Goal: Task Accomplishment & Management: Complete application form

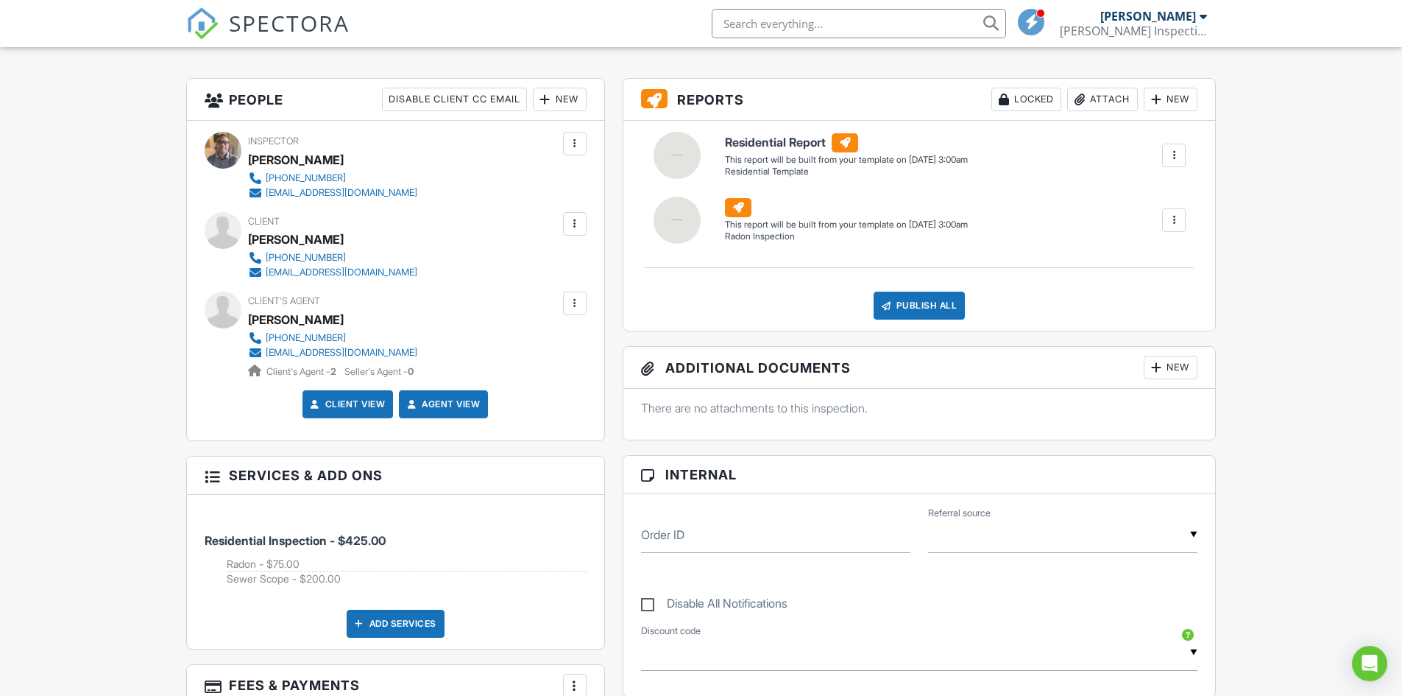
scroll to position [280, 0]
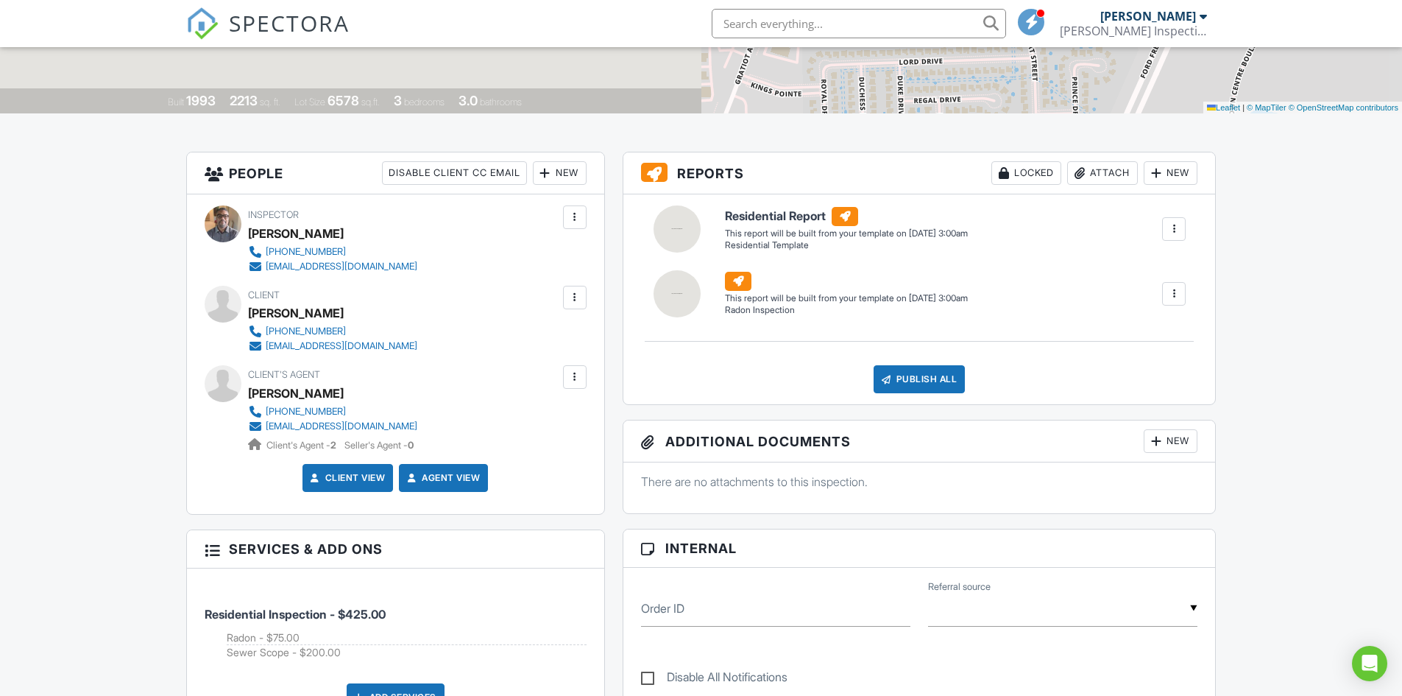
click at [576, 295] on div at bounding box center [574, 297] width 15 height 15
click at [473, 254] on div "Inspector Charles Holsey +13132688927 holseyconsult@gmail.com" at bounding box center [396, 239] width 382 height 68
click at [358, 478] on link "Client View" at bounding box center [347, 477] width 78 height 15
click at [455, 474] on link "Agent View" at bounding box center [442, 477] width 76 height 15
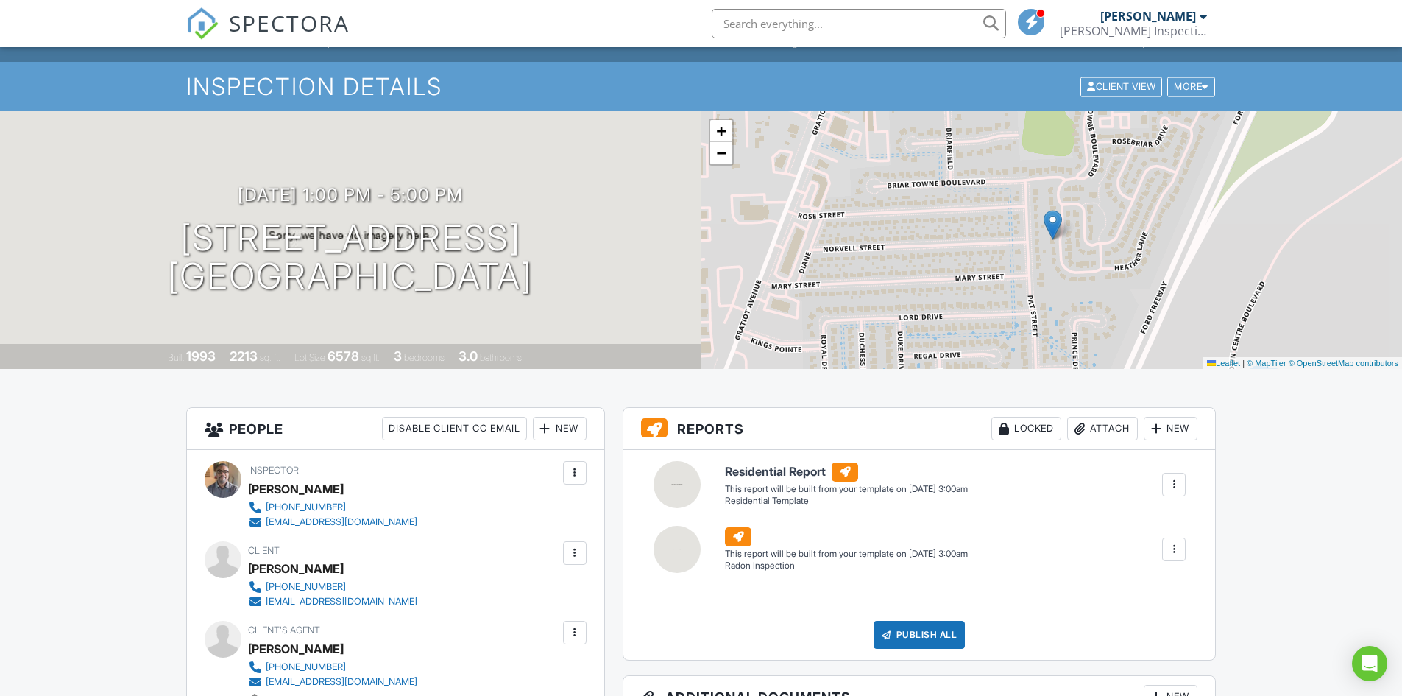
scroll to position [0, 0]
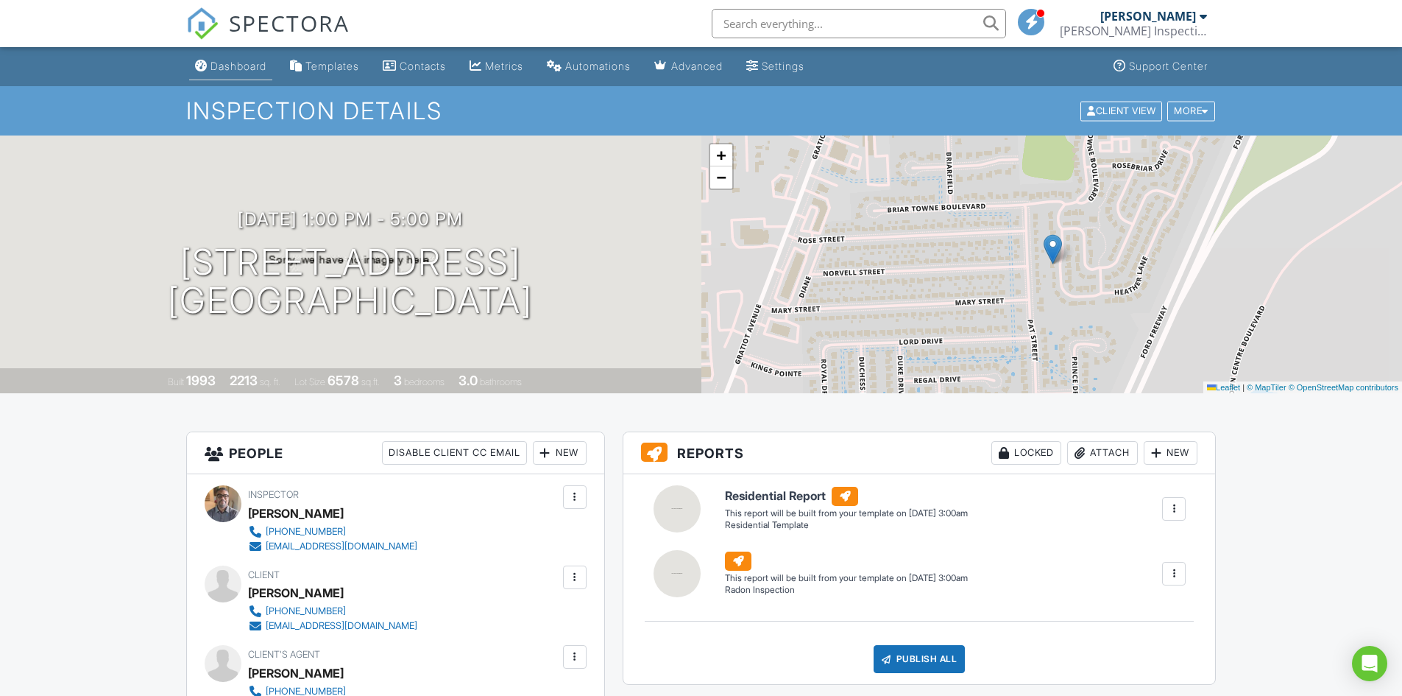
click at [243, 63] on div "Dashboard" at bounding box center [238, 66] width 56 height 13
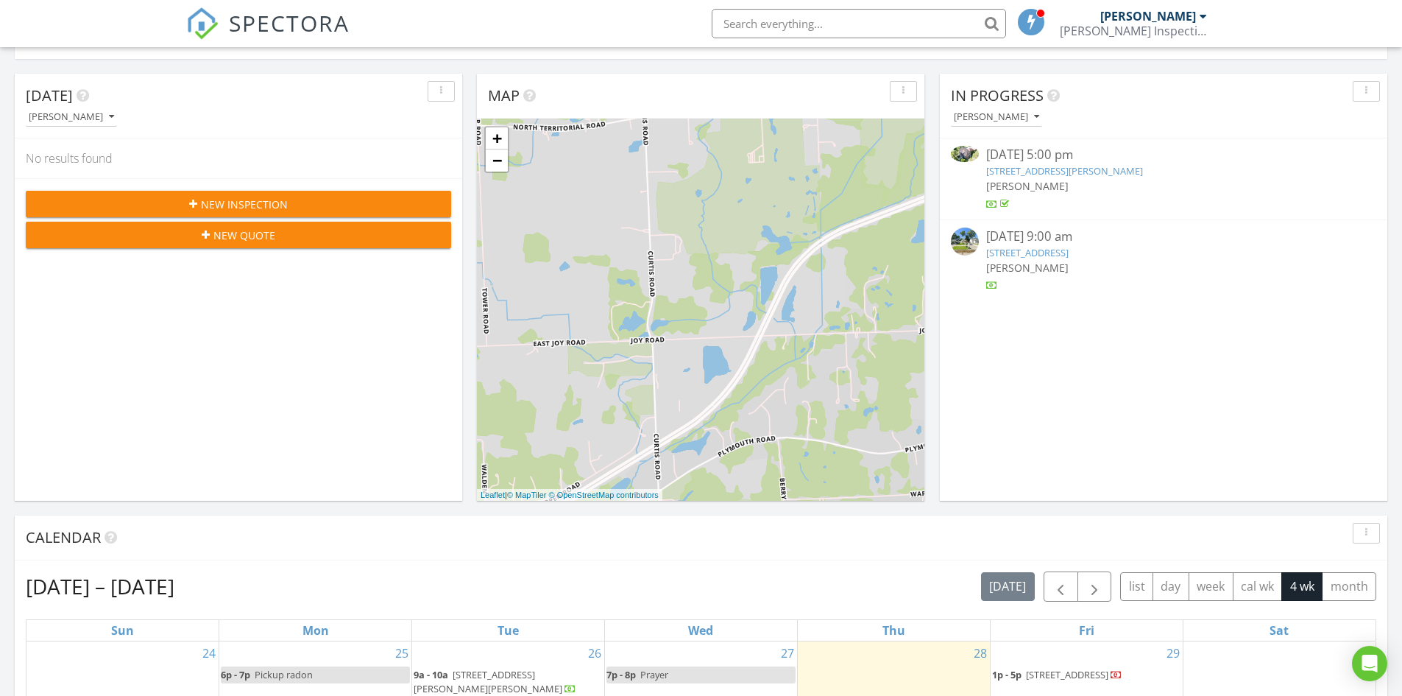
scroll to position [368, 0]
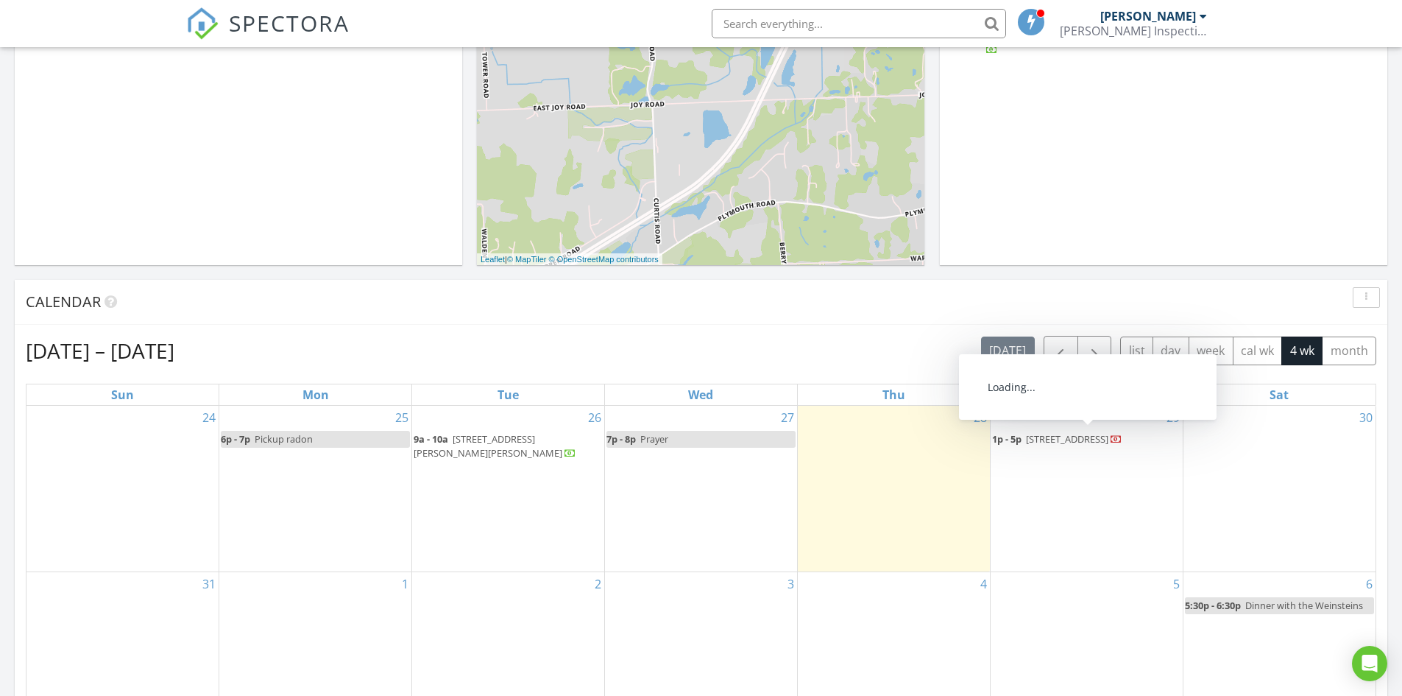
click at [1034, 439] on span "[STREET_ADDRESS]" at bounding box center [1067, 438] width 82 height 13
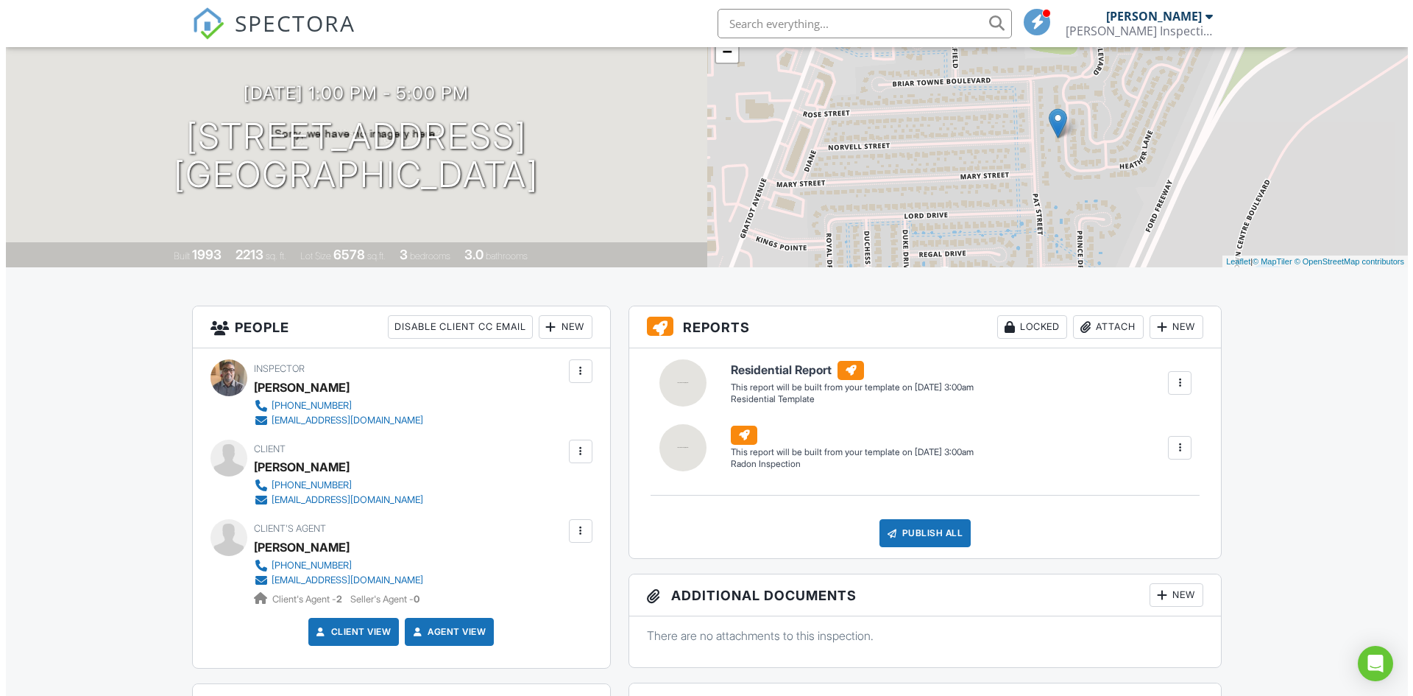
scroll to position [74, 0]
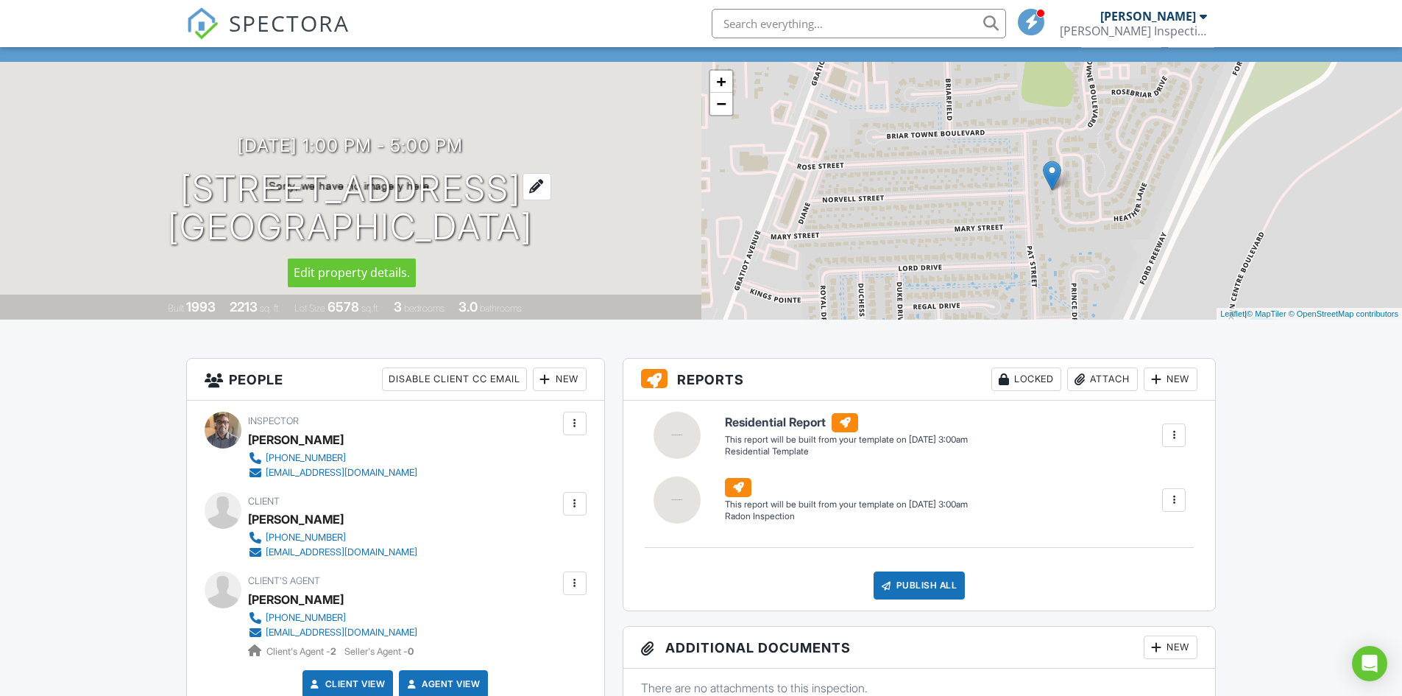
click at [551, 181] on div at bounding box center [537, 186] width 29 height 27
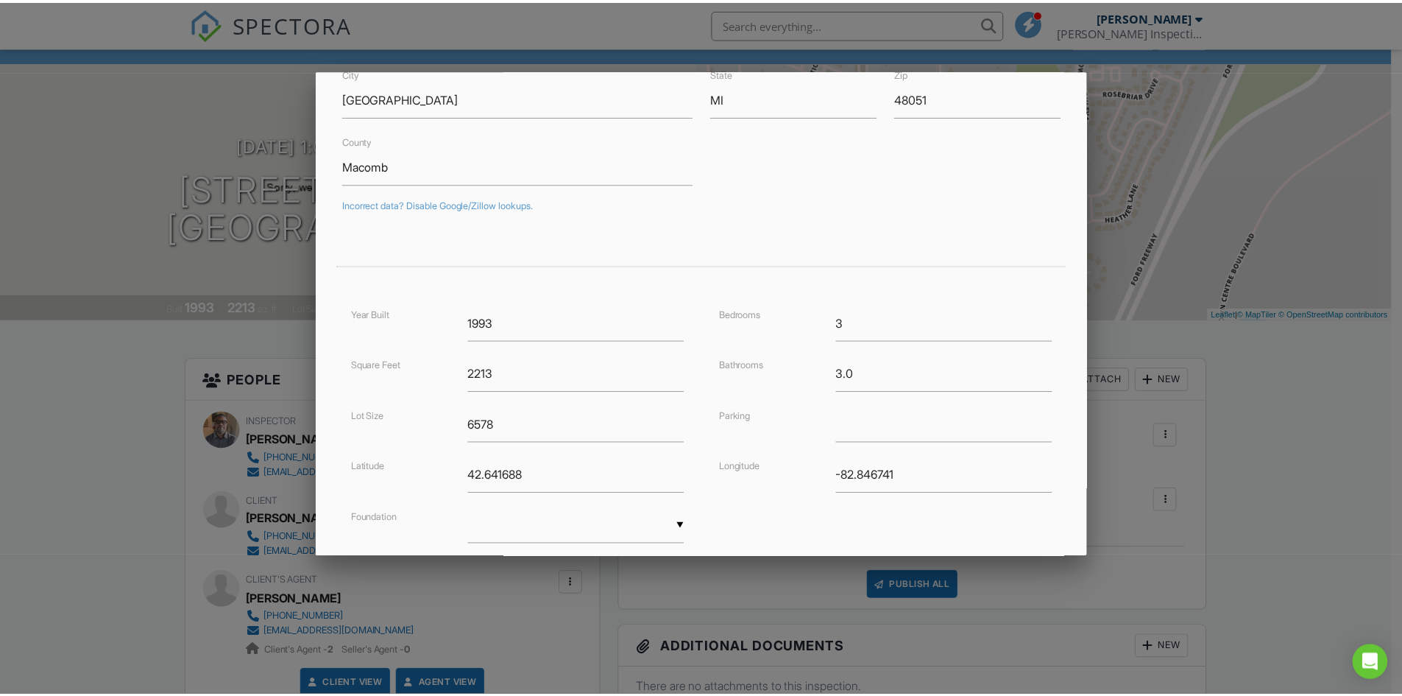
scroll to position [221, 0]
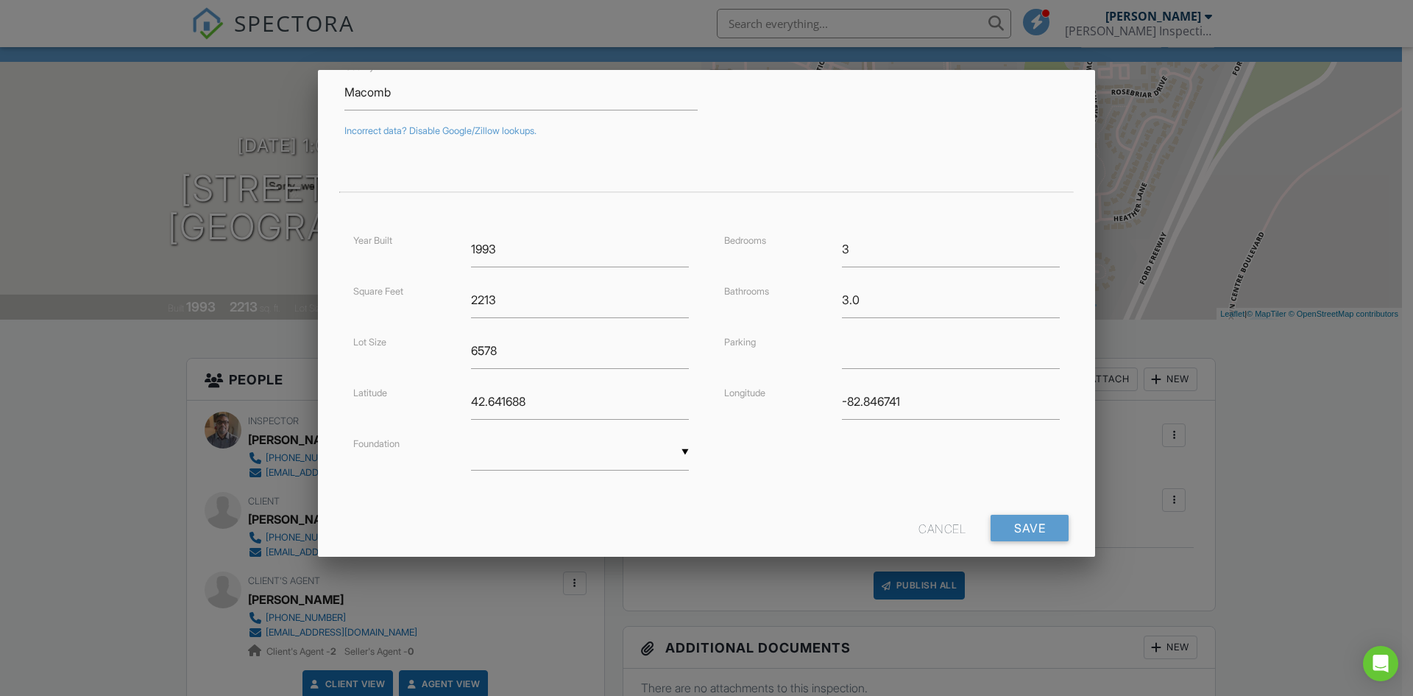
click at [938, 533] on div "Cancel" at bounding box center [942, 527] width 47 height 26
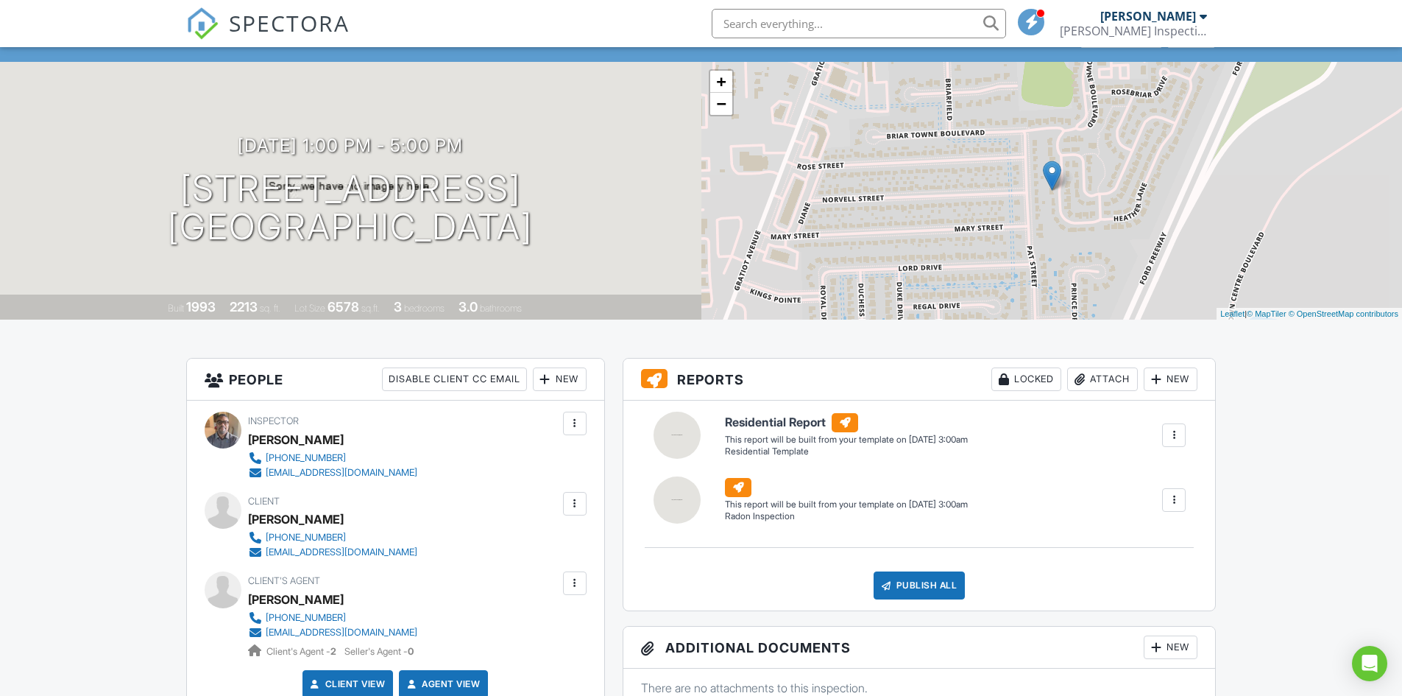
click at [248, 33] on span "SPECTORA" at bounding box center [289, 22] width 121 height 31
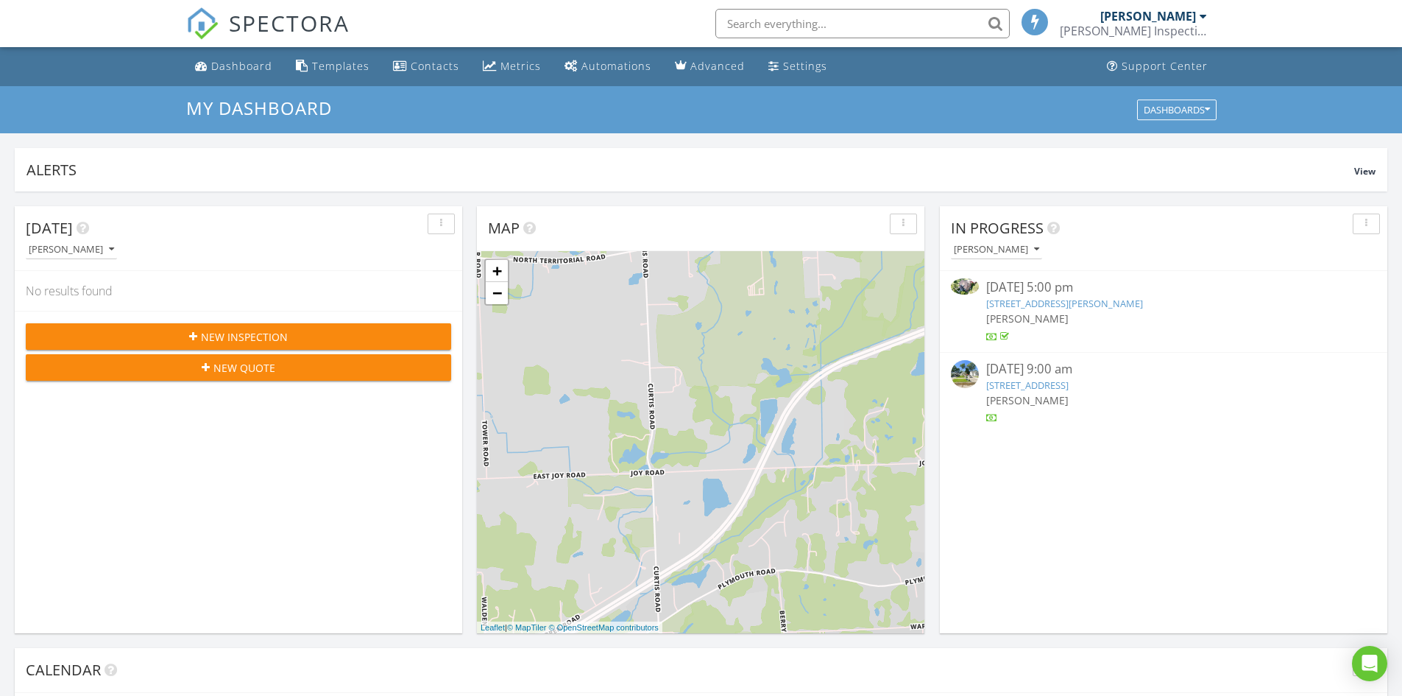
scroll to position [7, 7]
click at [240, 339] on span "New Inspection" at bounding box center [244, 336] width 87 height 15
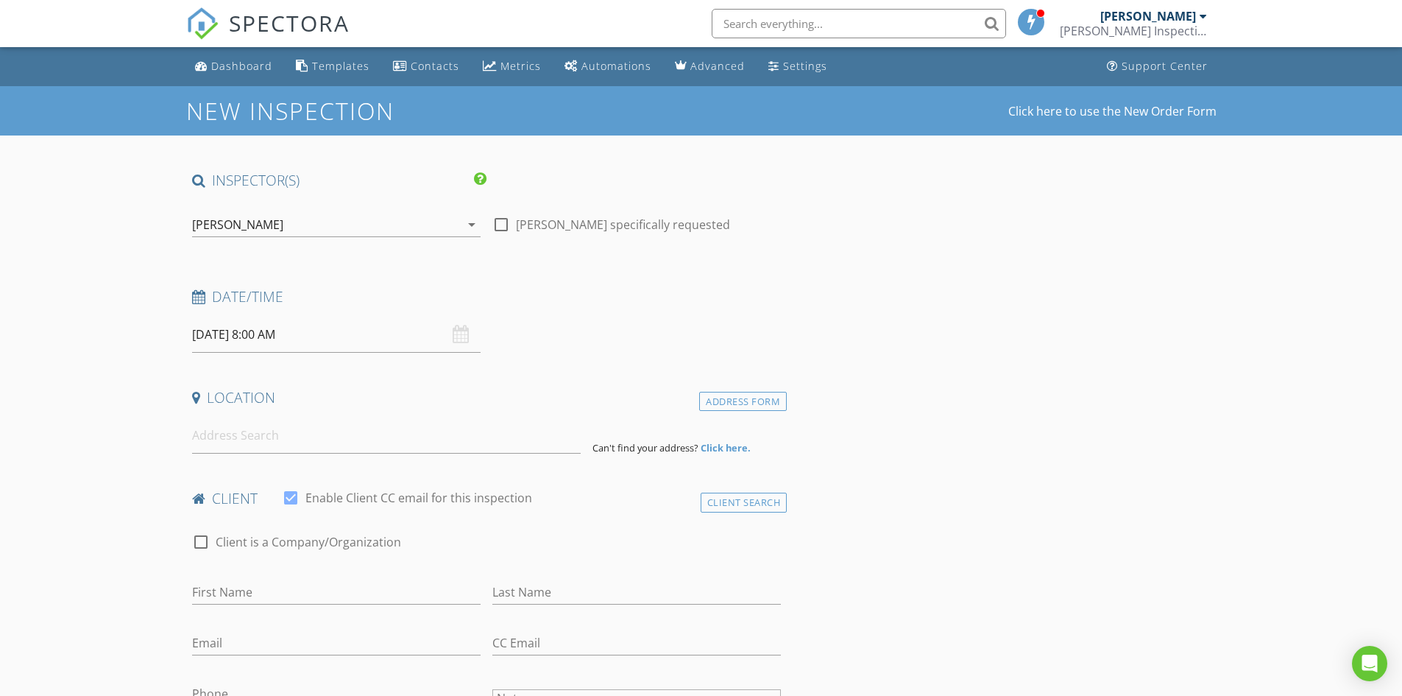
click at [461, 337] on div "[DATE] 8:00 AM" at bounding box center [336, 334] width 289 height 36
click at [266, 333] on input "[DATE] 8:00 AM" at bounding box center [336, 334] width 289 height 36
type input "[DATE] 8:00 AM"
type input "09"
type input "[DATE] 9:00 AM"
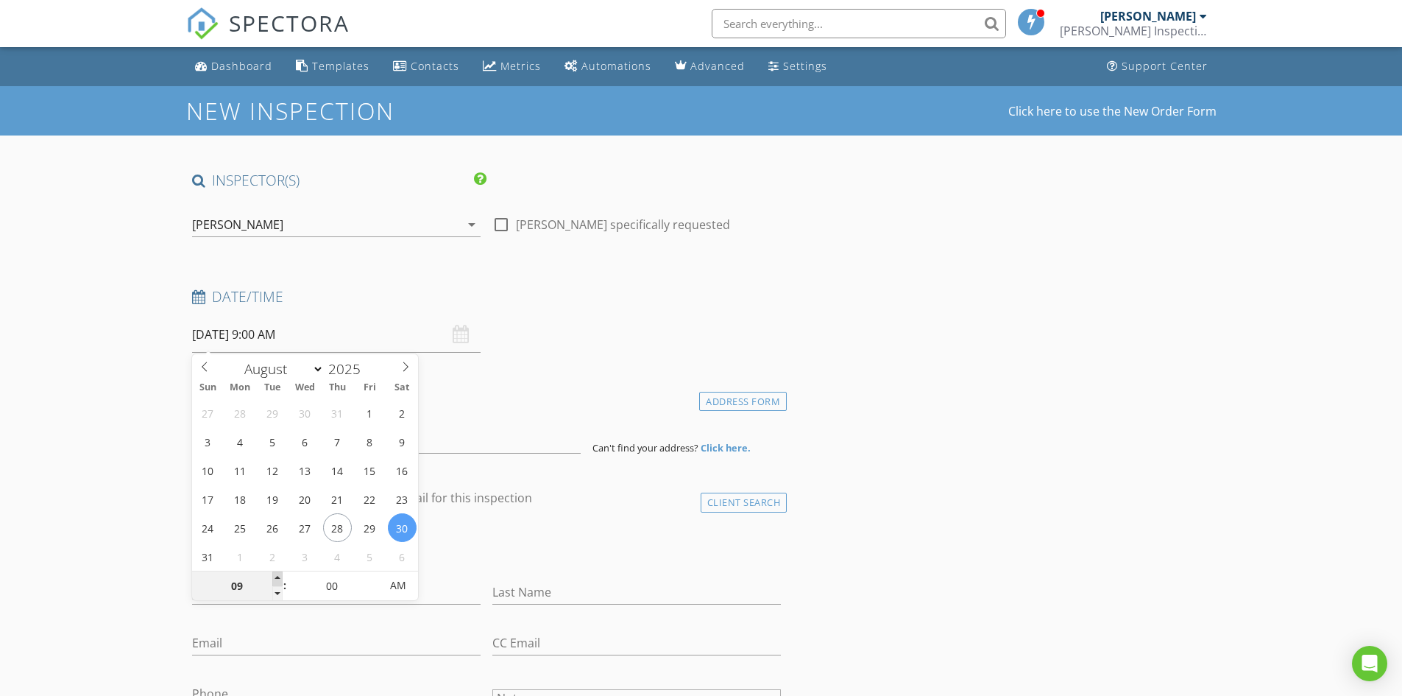
click at [277, 576] on span at bounding box center [277, 578] width 10 height 15
type input "10"
type input "[DATE] 10:00 AM"
click at [277, 576] on span at bounding box center [277, 578] width 10 height 15
type input "11"
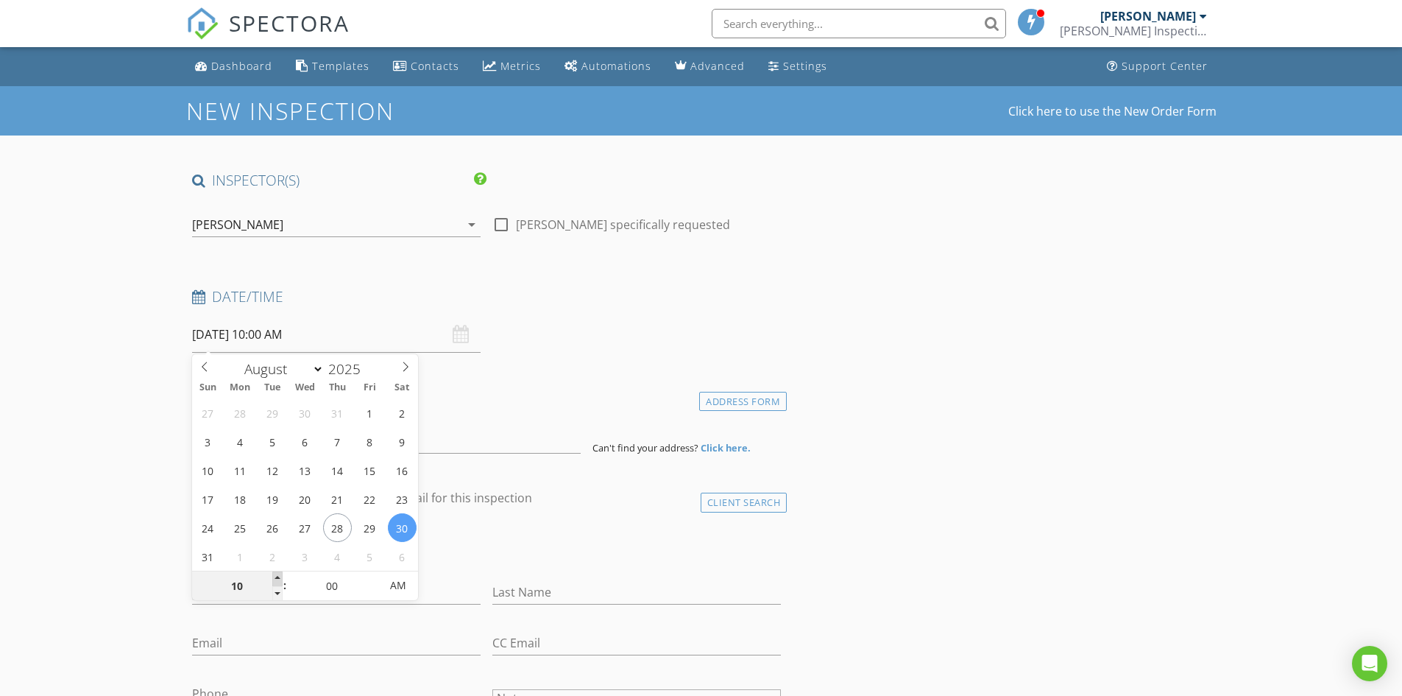
type input "[DATE] 11:00 AM"
click at [277, 576] on span at bounding box center [277, 578] width 10 height 15
type input "12"
type input "[DATE] 12:00 PM"
click at [277, 576] on span at bounding box center [277, 578] width 10 height 15
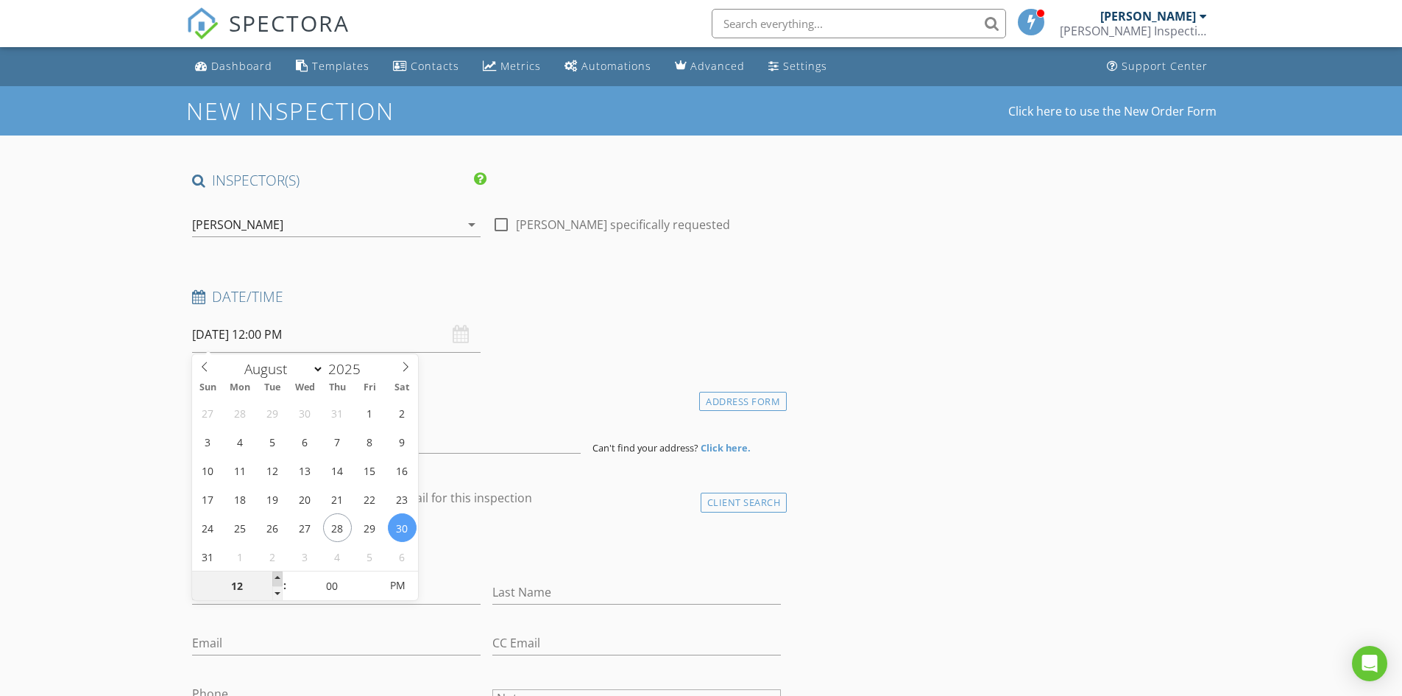
type input "01"
type input "[DATE] 1:00 PM"
click at [277, 576] on span at bounding box center [277, 578] width 10 height 15
type input "02"
type input "[DATE] 2:00 PM"
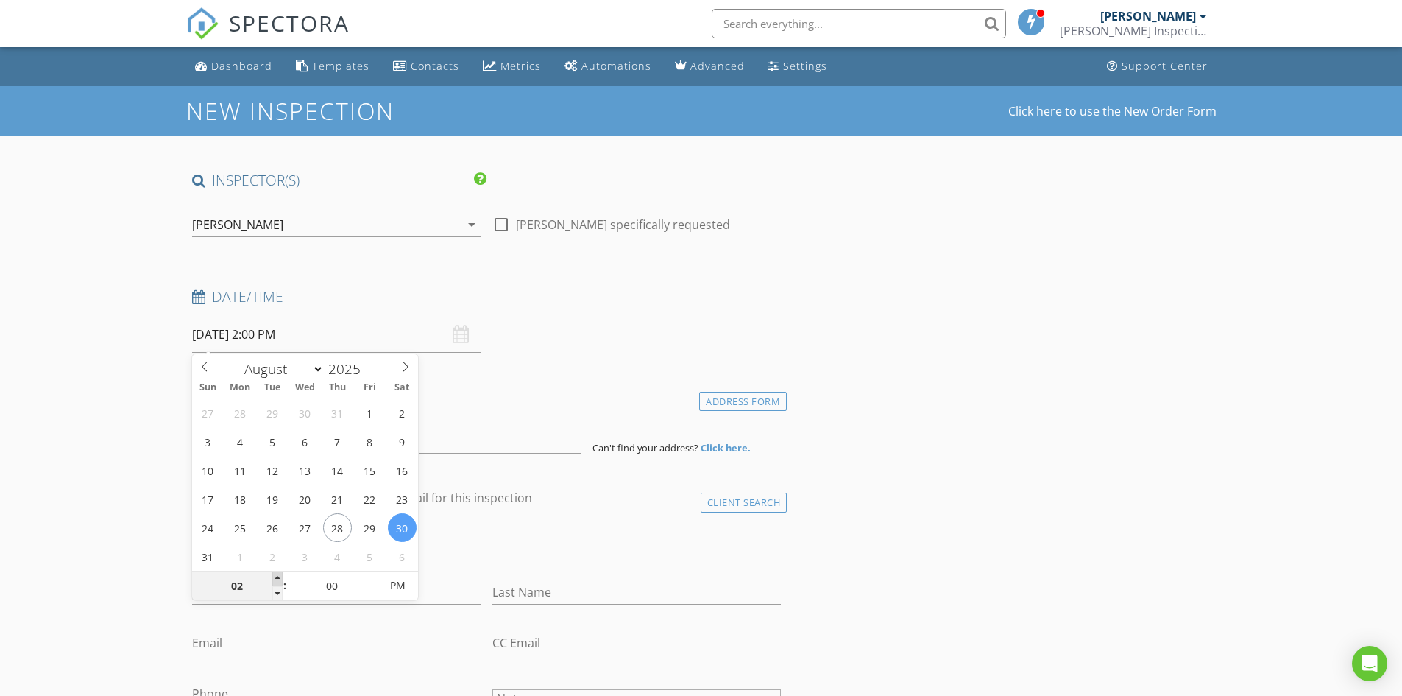
click at [277, 576] on span at bounding box center [277, 578] width 10 height 15
type input "03"
type input "[DATE] 3:00 PM"
click at [277, 576] on span at bounding box center [277, 578] width 10 height 15
type input "04"
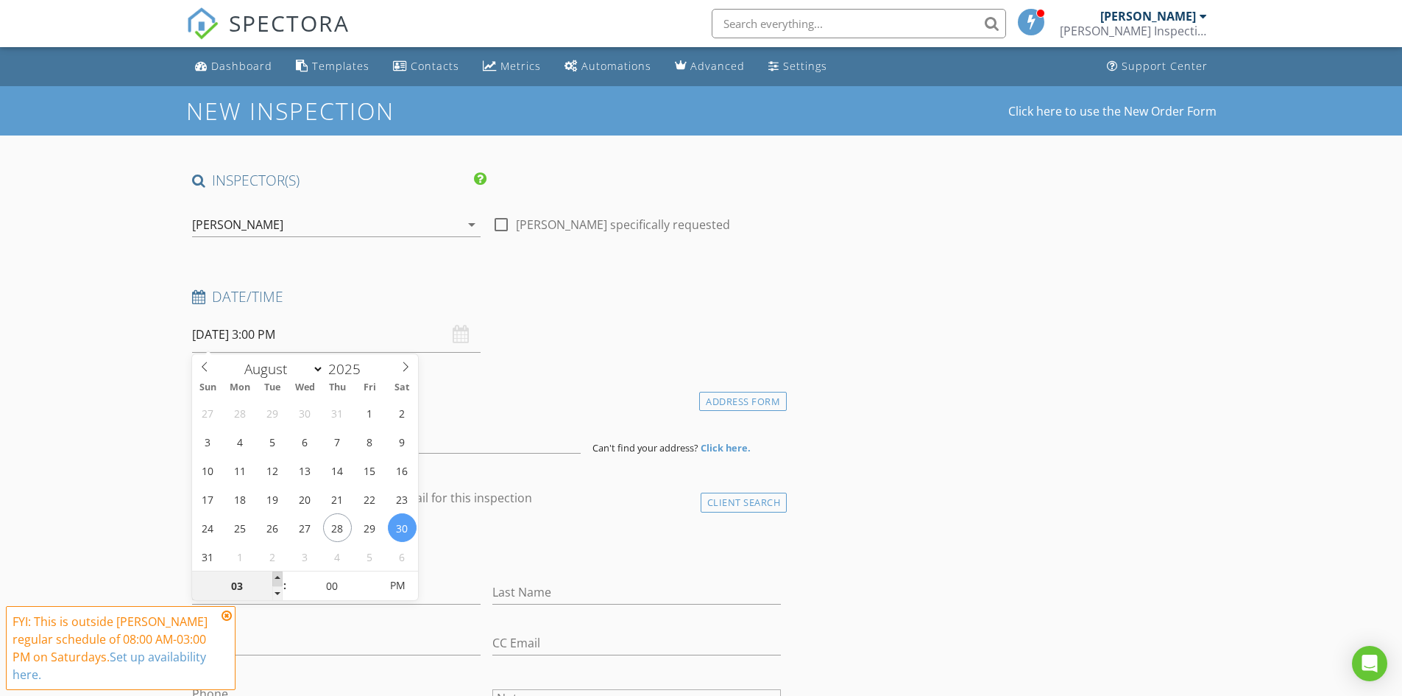
type input "[DATE] 4:00 PM"
click at [277, 576] on span at bounding box center [277, 578] width 10 height 15
type input "05"
type input "[DATE] 4:05 PM"
click at [375, 576] on span at bounding box center [372, 578] width 10 height 15
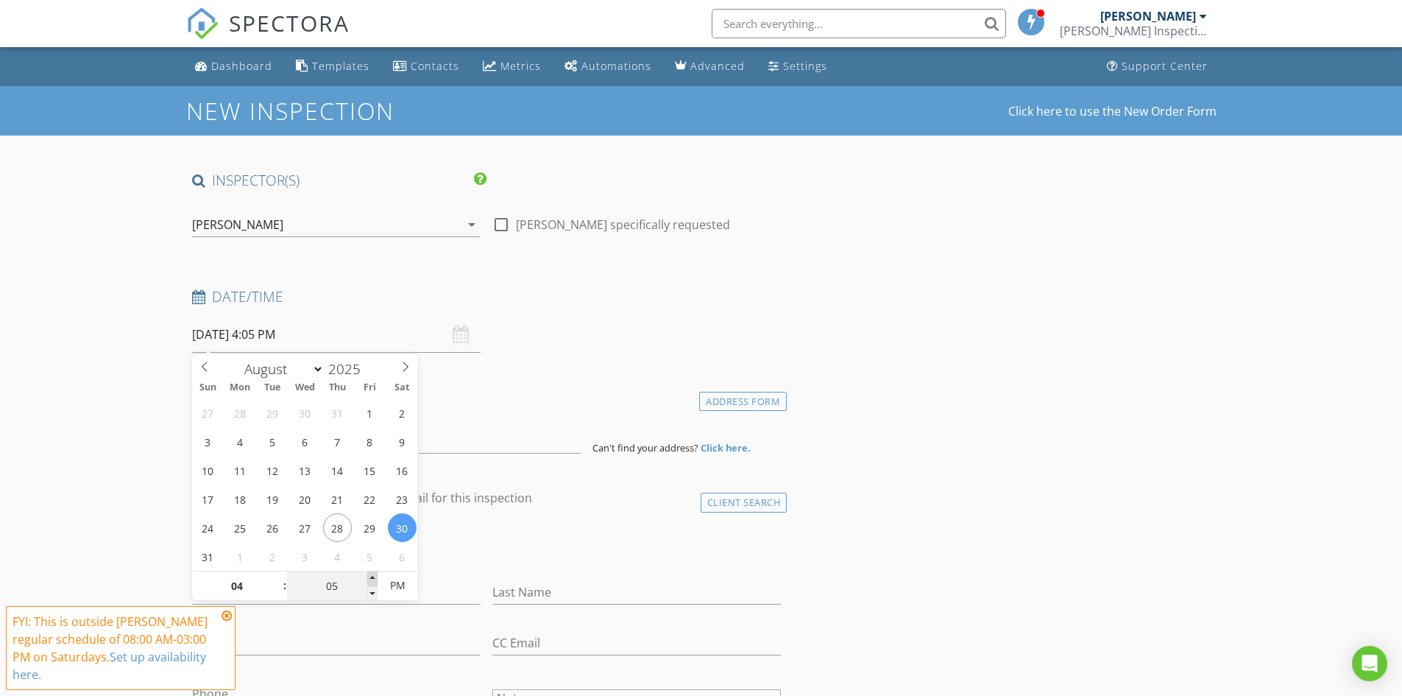
type input "10"
type input "[DATE] 4:10 PM"
click at [370, 573] on span at bounding box center [372, 578] width 10 height 15
type input "15"
type input "08/30/2025 4:15 PM"
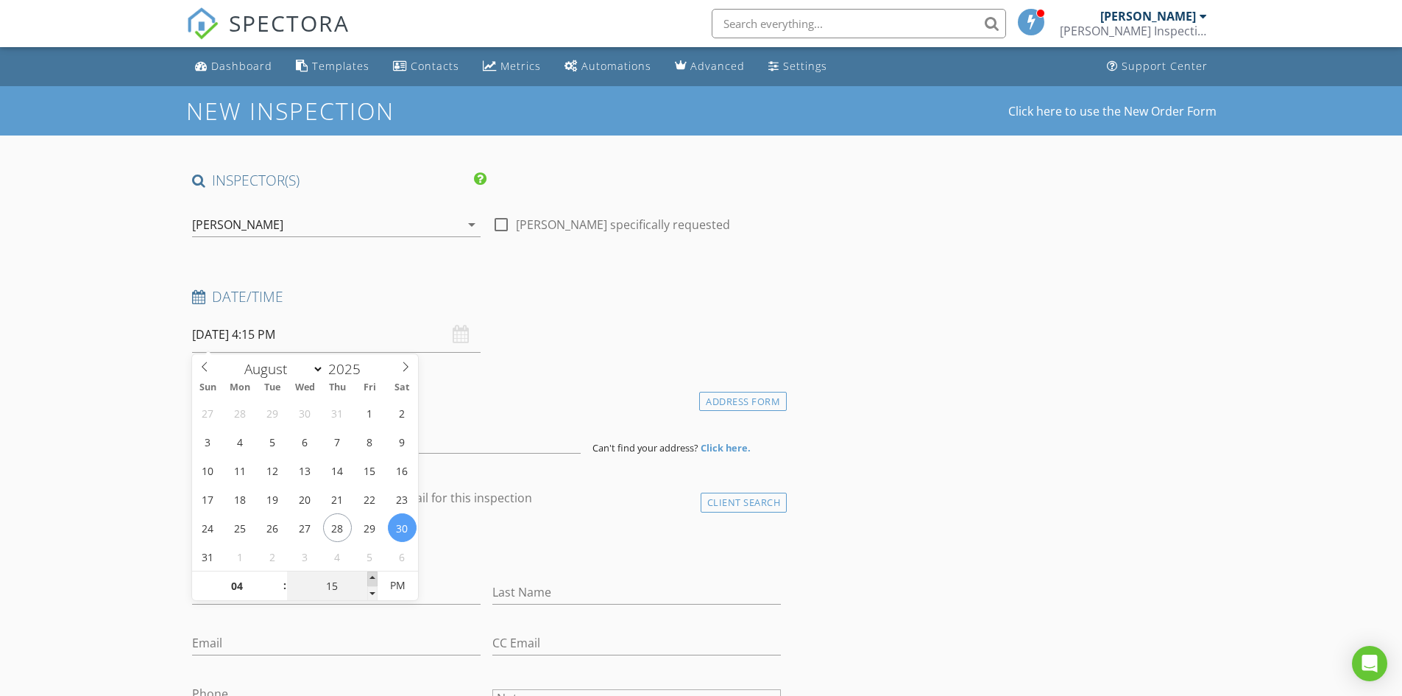
click at [370, 573] on span at bounding box center [372, 578] width 10 height 15
type input "20"
type input "08/30/2025 4:20 PM"
click at [370, 573] on span at bounding box center [372, 578] width 10 height 15
type input "25"
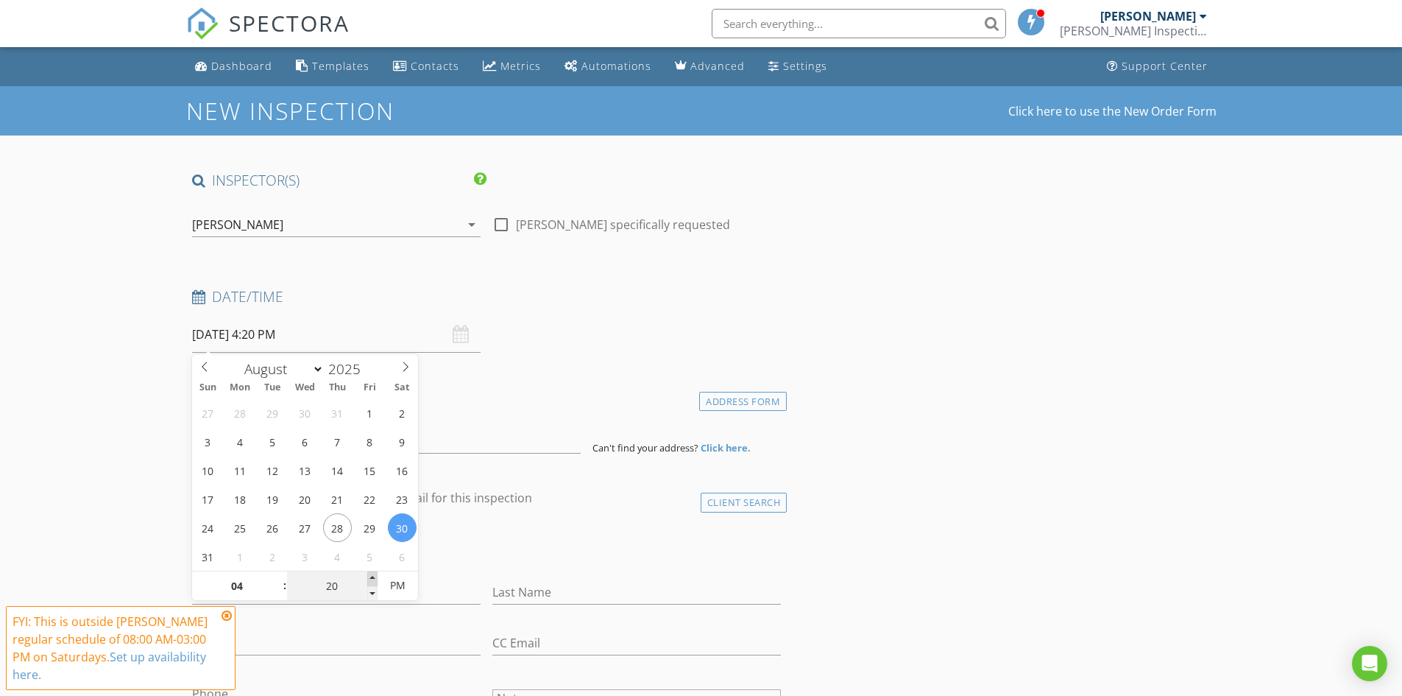
type input "08/30/2025 4:25 PM"
click at [370, 573] on span at bounding box center [372, 578] width 10 height 15
type input "30"
type input "[DATE] 4:30 PM"
click at [370, 573] on span at bounding box center [372, 578] width 10 height 15
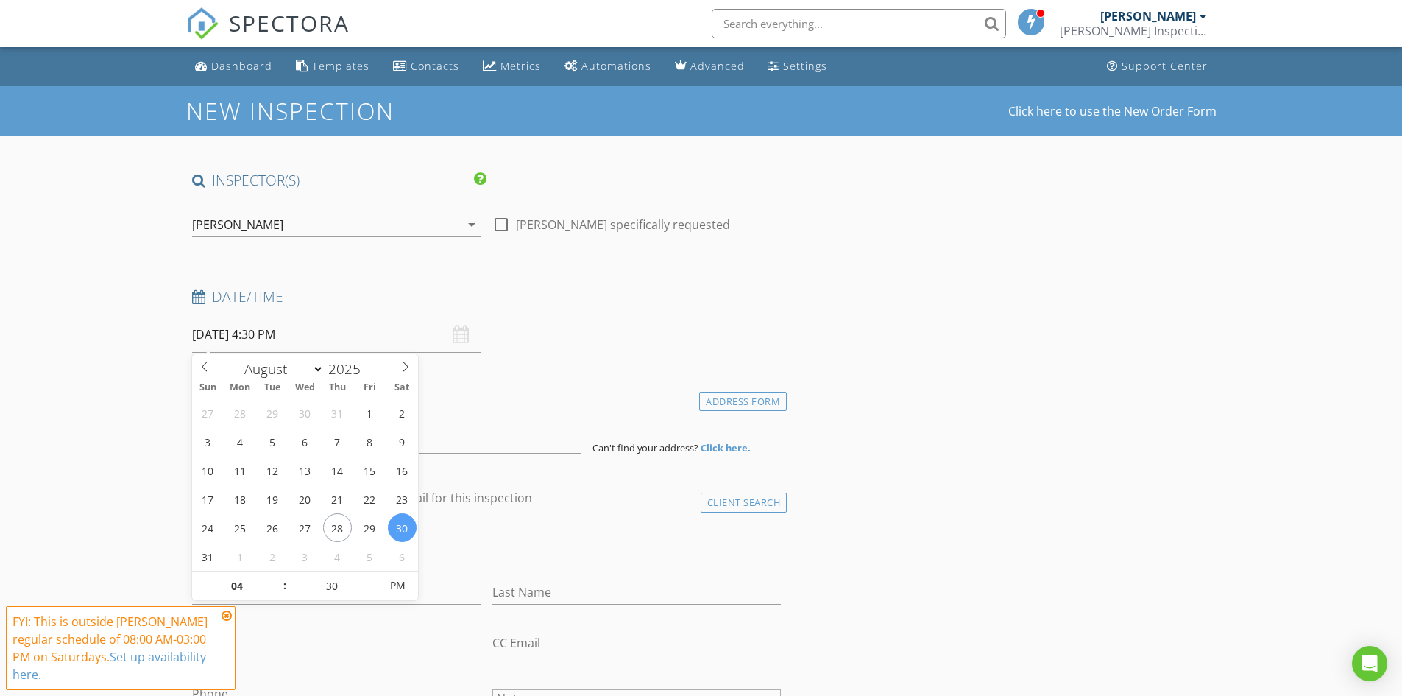
click at [224, 615] on icon at bounding box center [227, 615] width 10 height 12
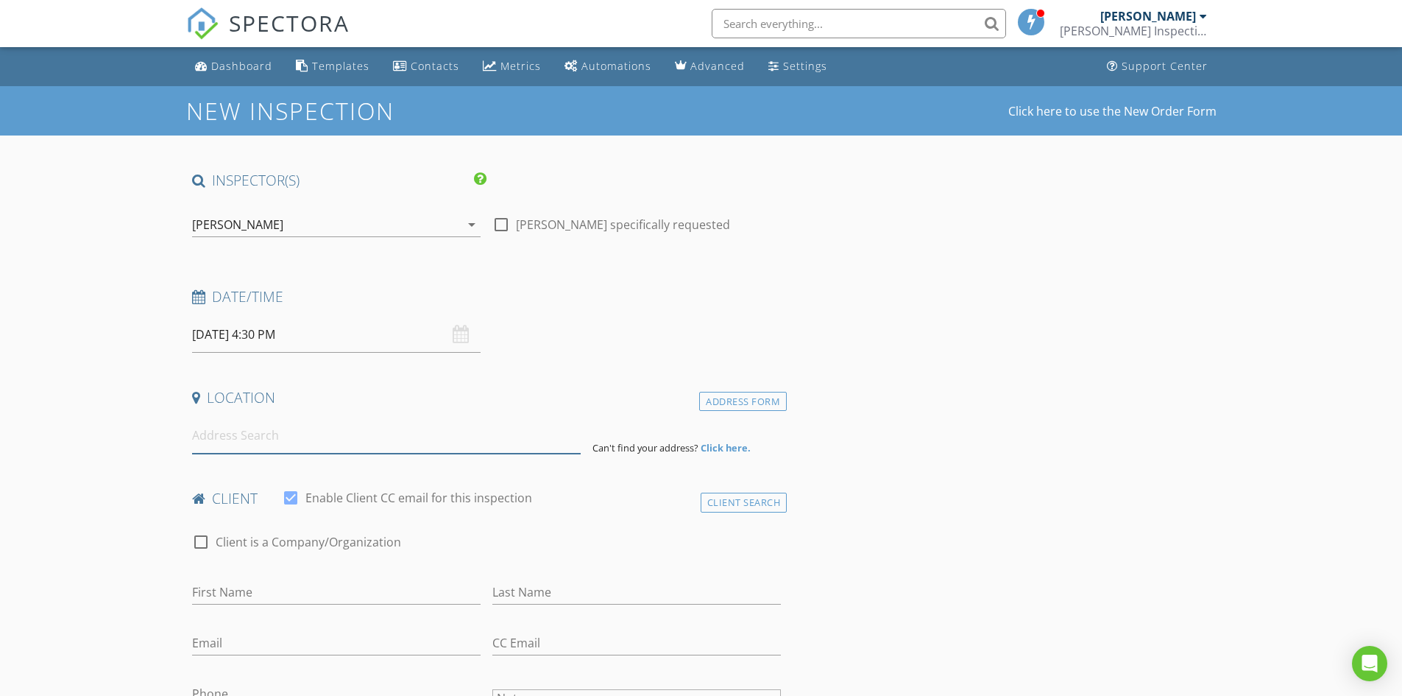
click at [216, 439] on input at bounding box center [386, 435] width 389 height 36
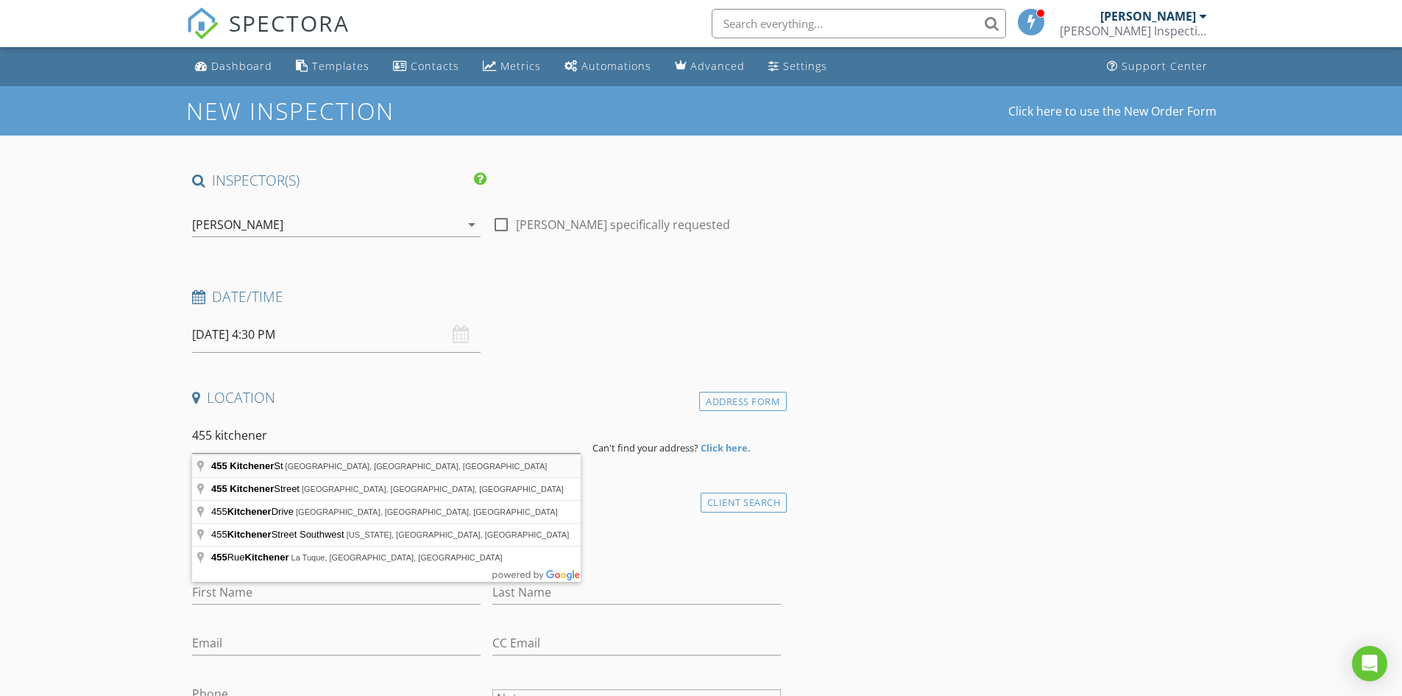
type input "455 Kitchener St, Detroit, MI, USA"
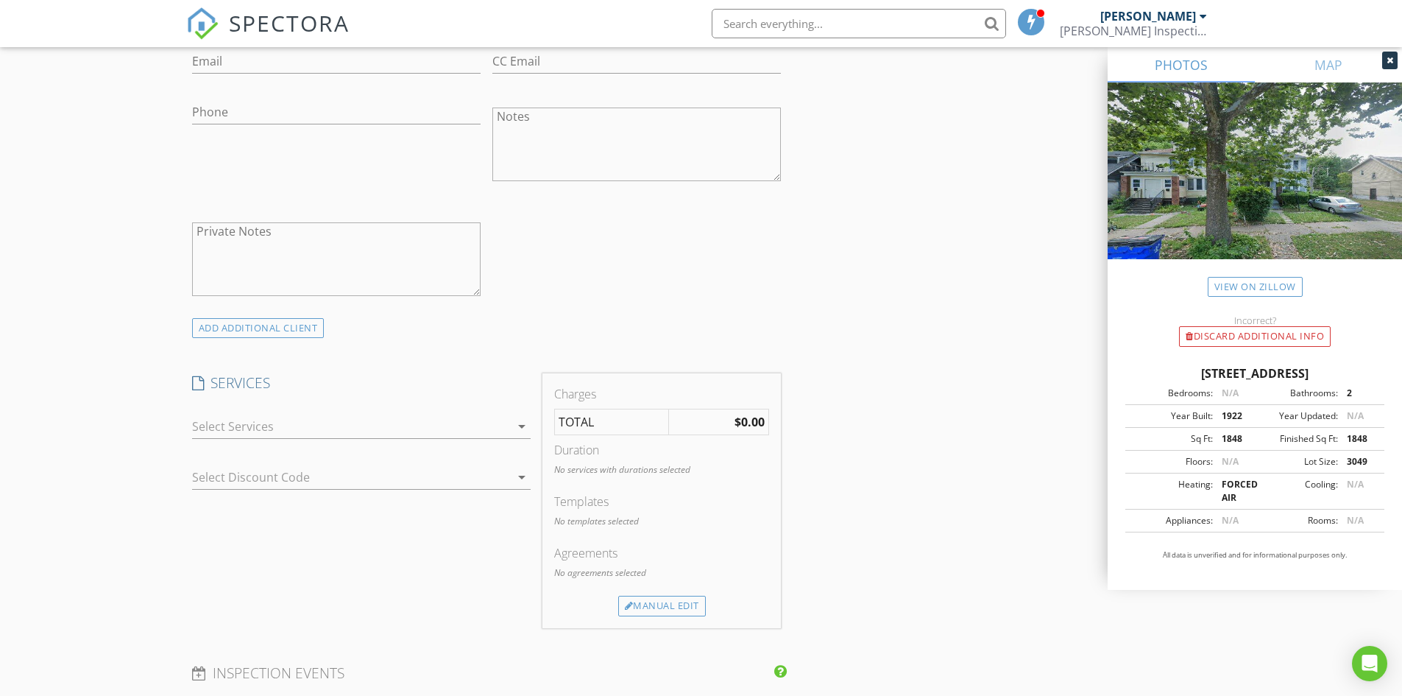
scroll to position [883, 0]
click at [344, 425] on div at bounding box center [351, 426] width 318 height 24
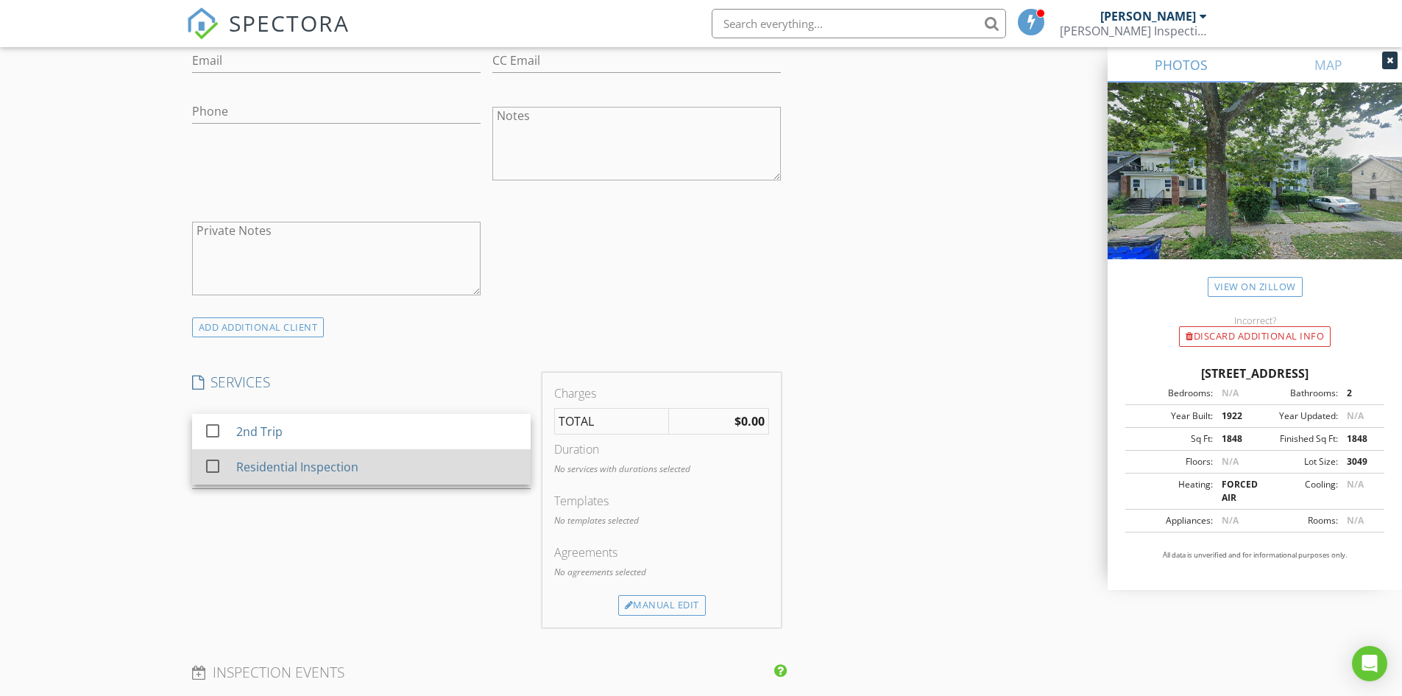
click at [233, 464] on div "check_box_outline_blank Residential Inspection" at bounding box center [361, 466] width 315 height 33
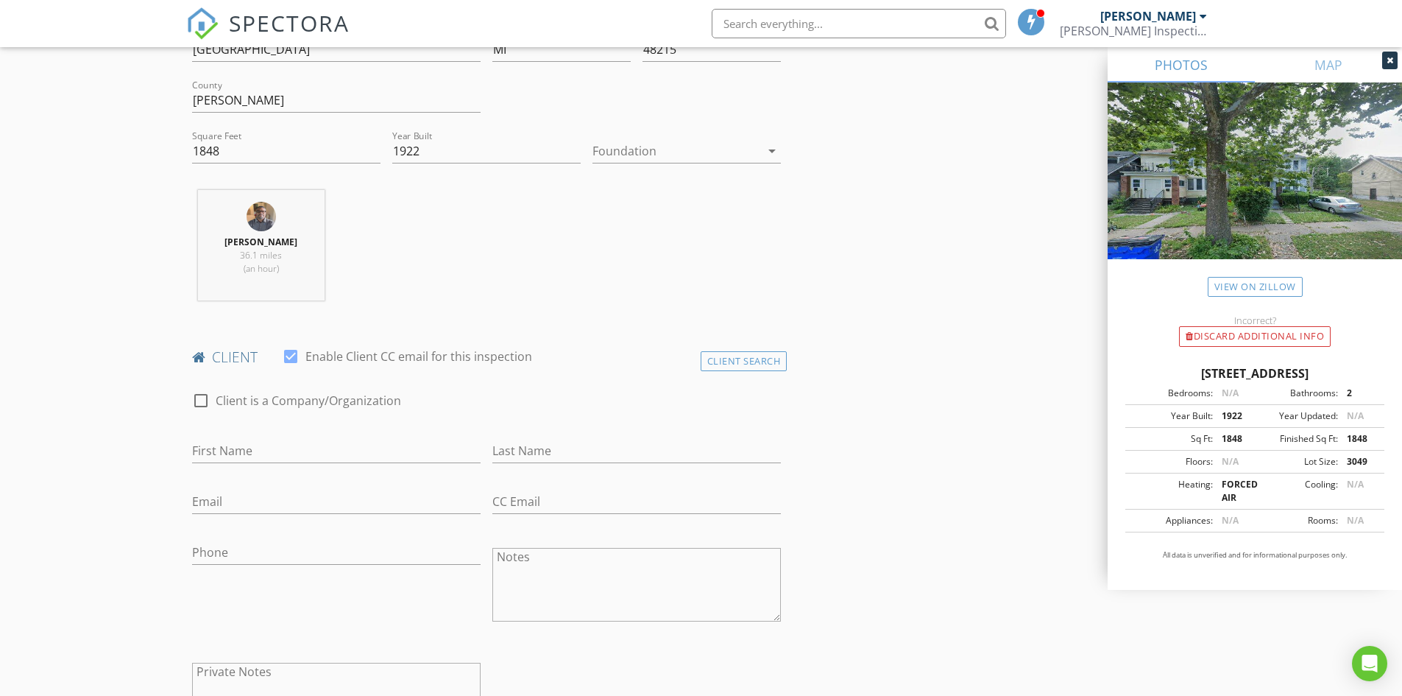
scroll to position [515, 0]
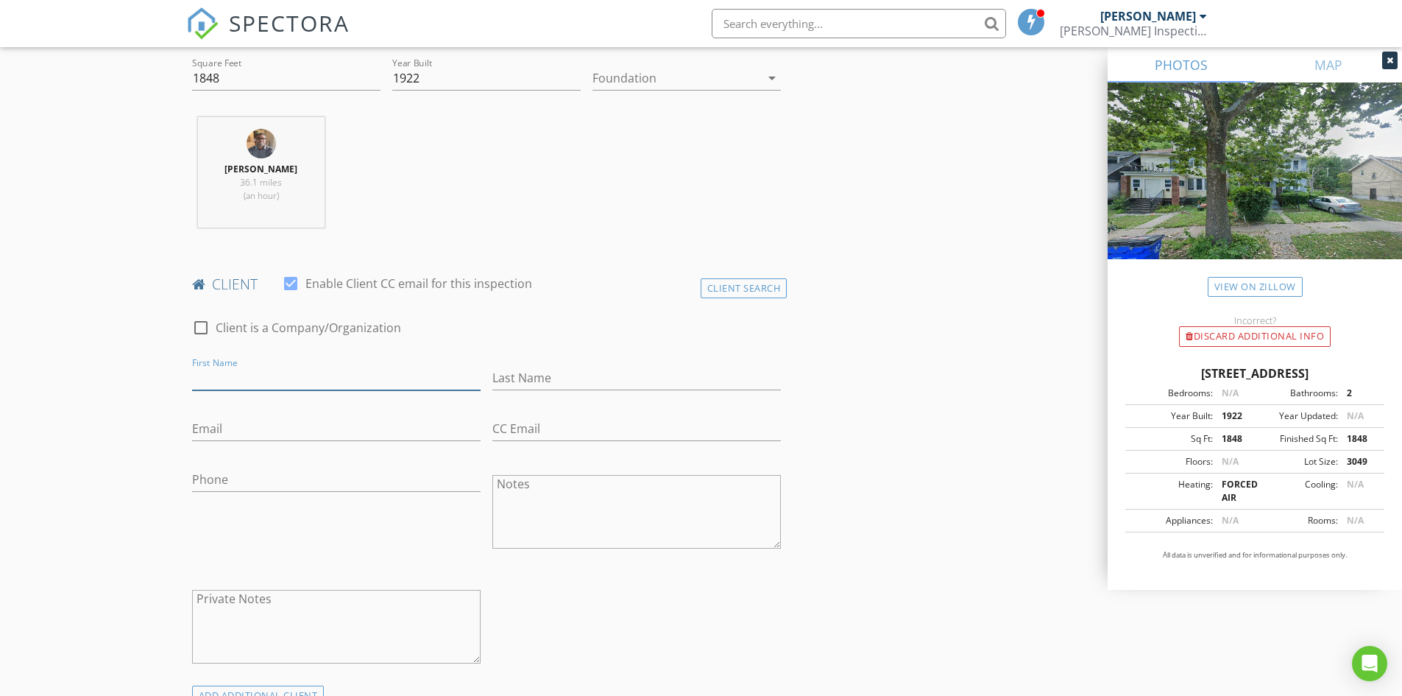
click at [256, 372] on input "First Name" at bounding box center [336, 378] width 289 height 24
type input "[PERSON_NAME]"
click at [592, 385] on input "Last Name" at bounding box center [636, 378] width 289 height 24
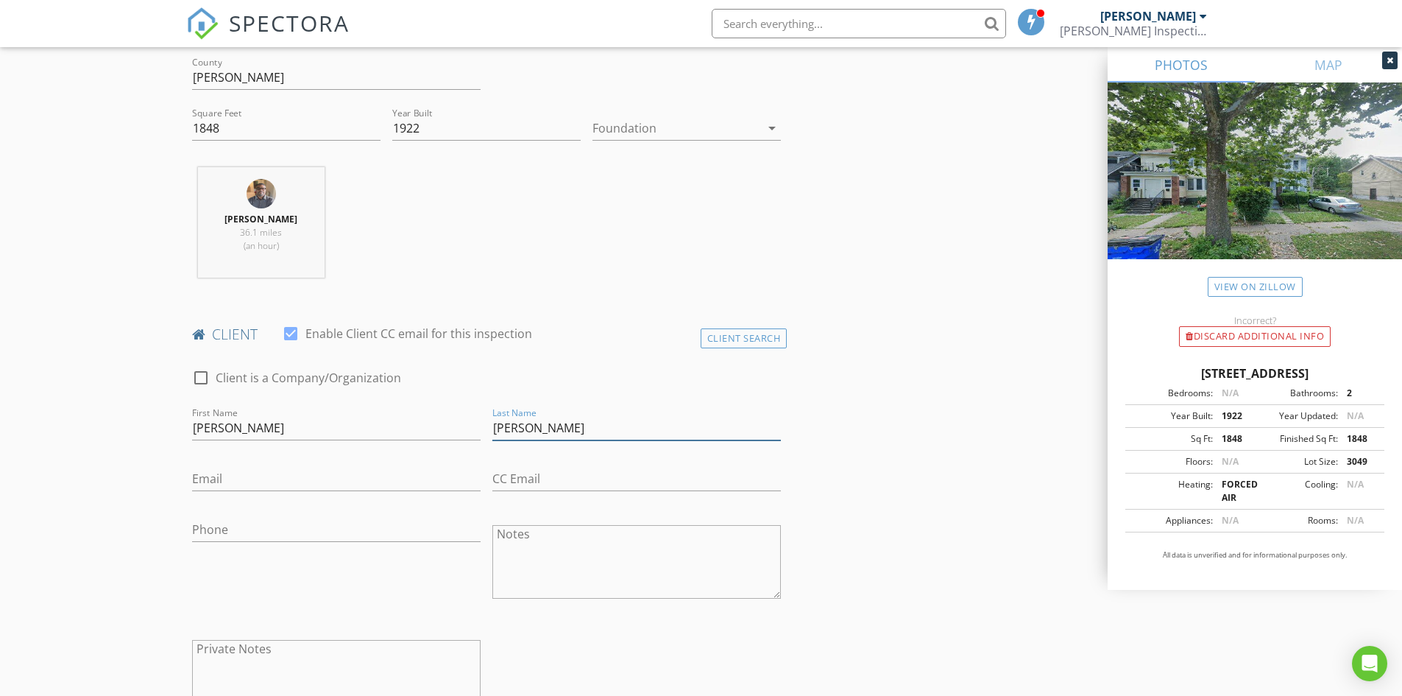
scroll to position [442, 0]
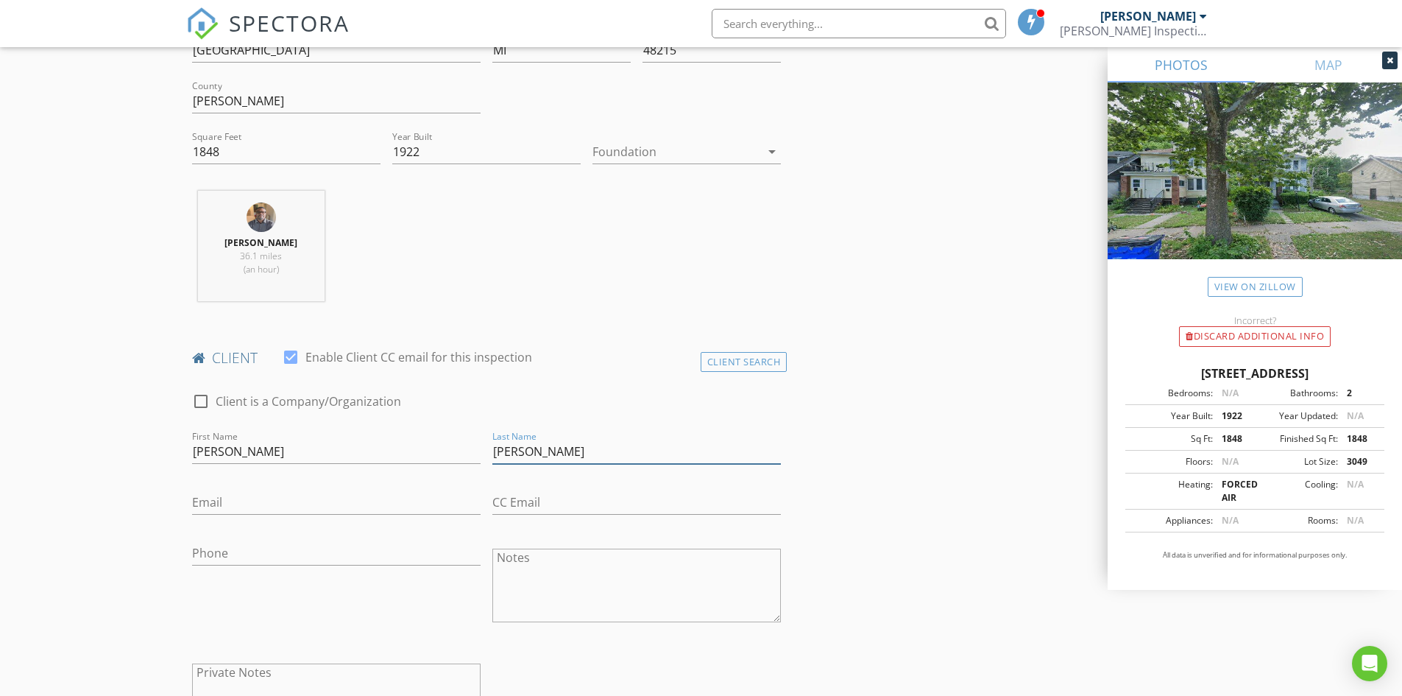
type input "[PERSON_NAME]"
click at [256, 498] on input "Email" at bounding box center [336, 502] width 289 height 24
type input "Klye.broccardo@gmail.com"
click at [367, 552] on input "Phone" at bounding box center [336, 553] width 289 height 24
type input "734-892-1458, 1162"
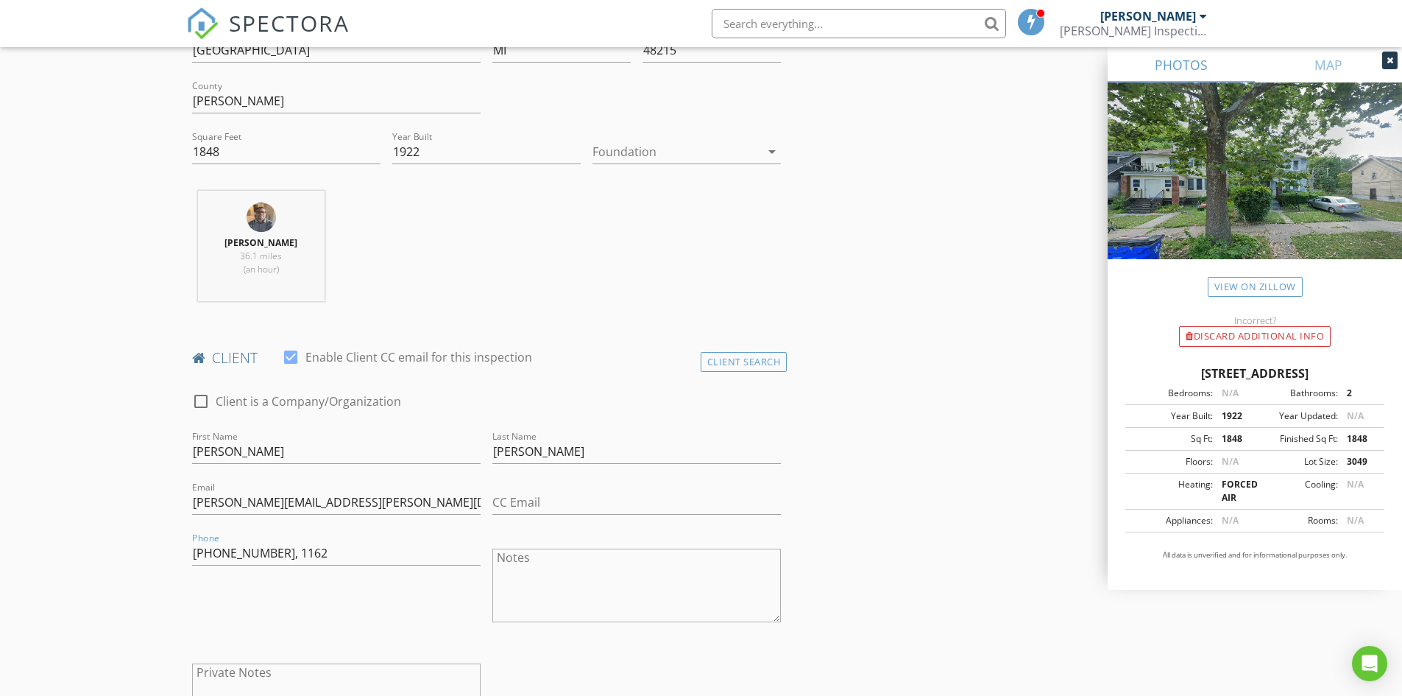
click at [466, 615] on div "Phone 734-892-1458, 1162" at bounding box center [336, 586] width 300 height 115
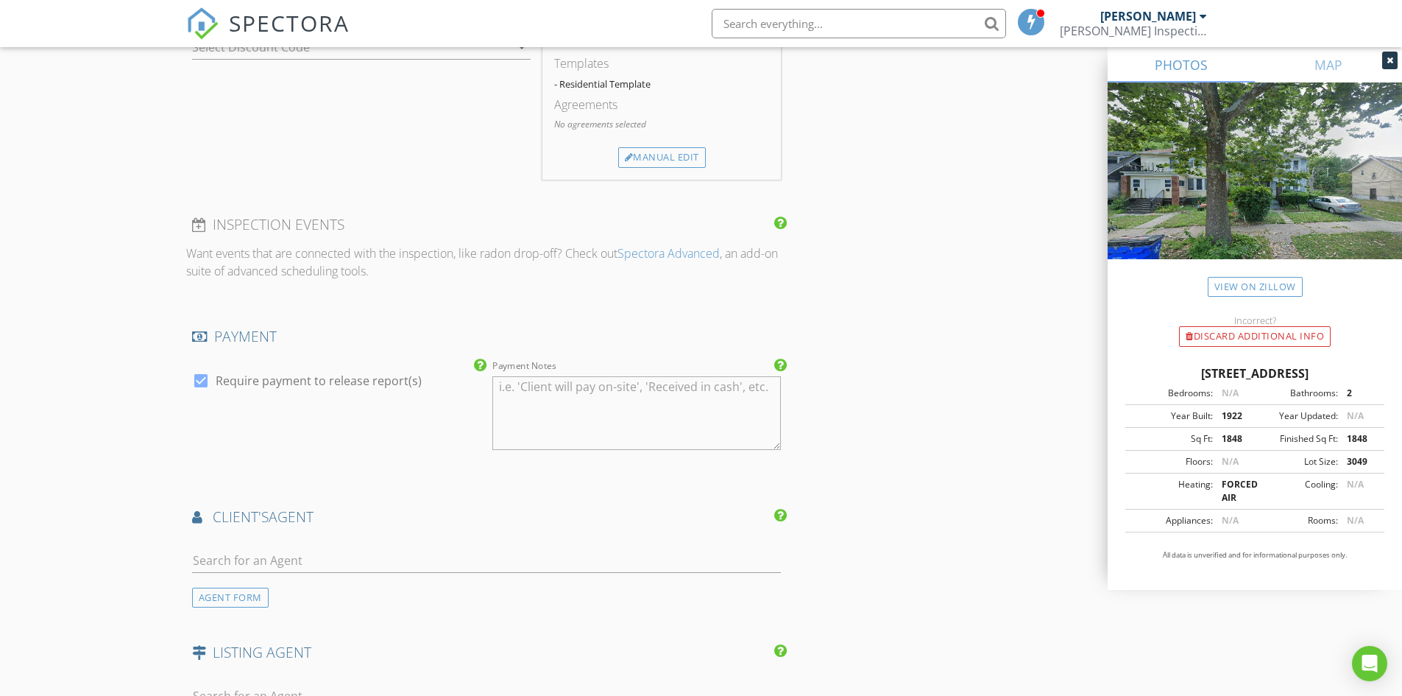
scroll to position [1398, 0]
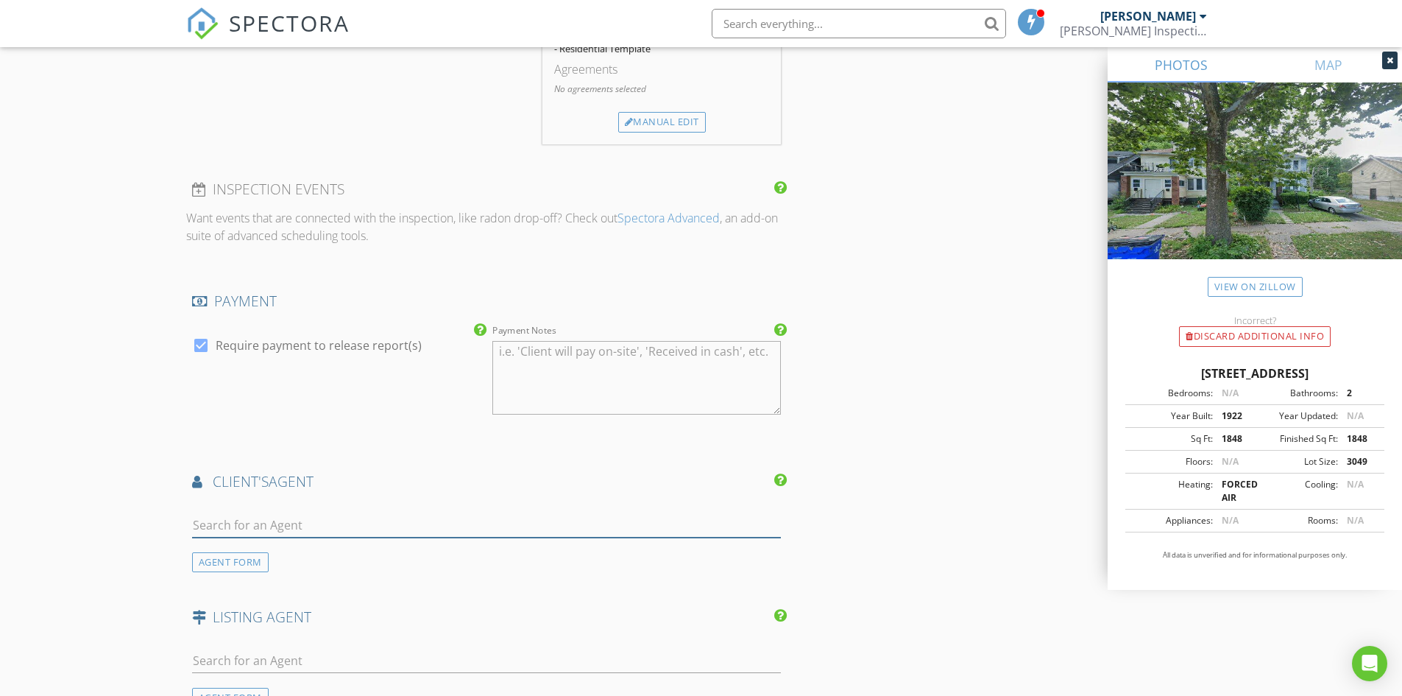
click at [272, 527] on input "text" at bounding box center [487, 525] width 590 height 24
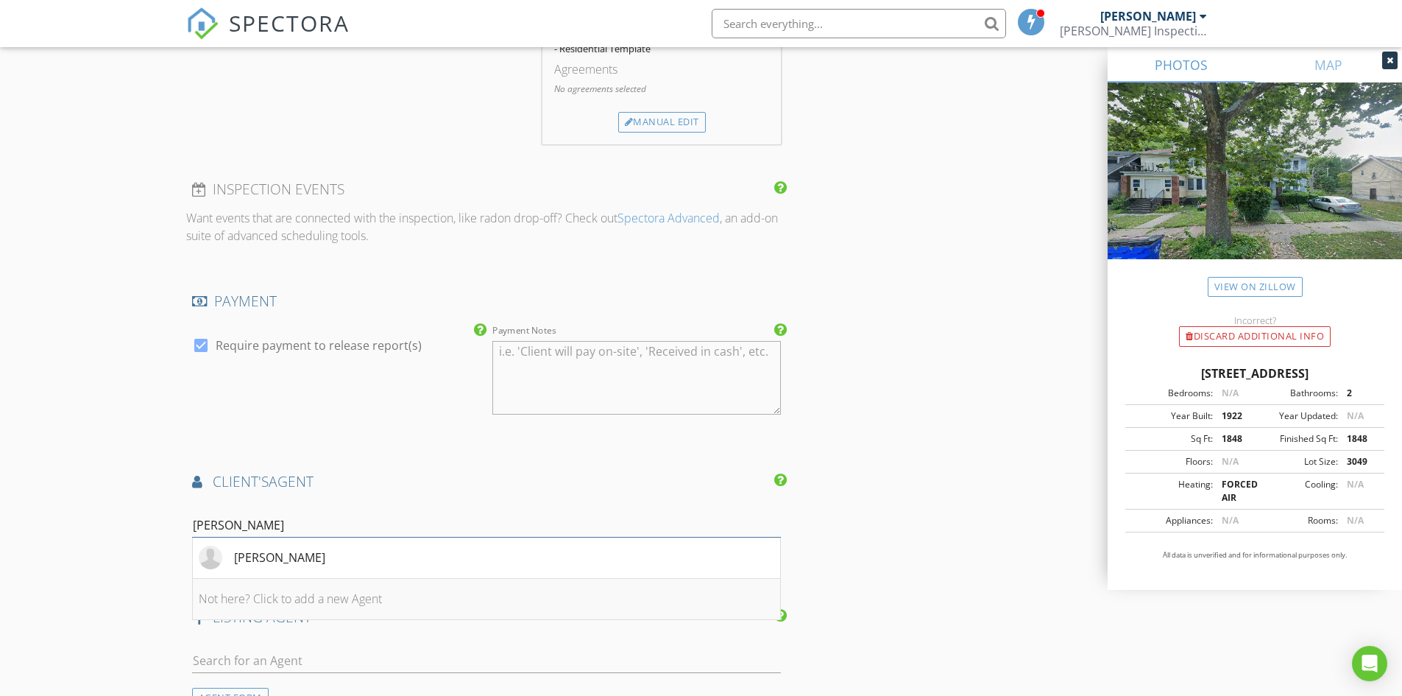
type input "[PERSON_NAME]"
click at [325, 601] on li "Not here? Click to add a new Agent" at bounding box center [487, 598] width 588 height 41
click at [286, 523] on input "First Name" at bounding box center [336, 525] width 289 height 24
type input "[PERSON_NAME]"
click at [602, 525] on input "Last Name" at bounding box center [636, 525] width 289 height 24
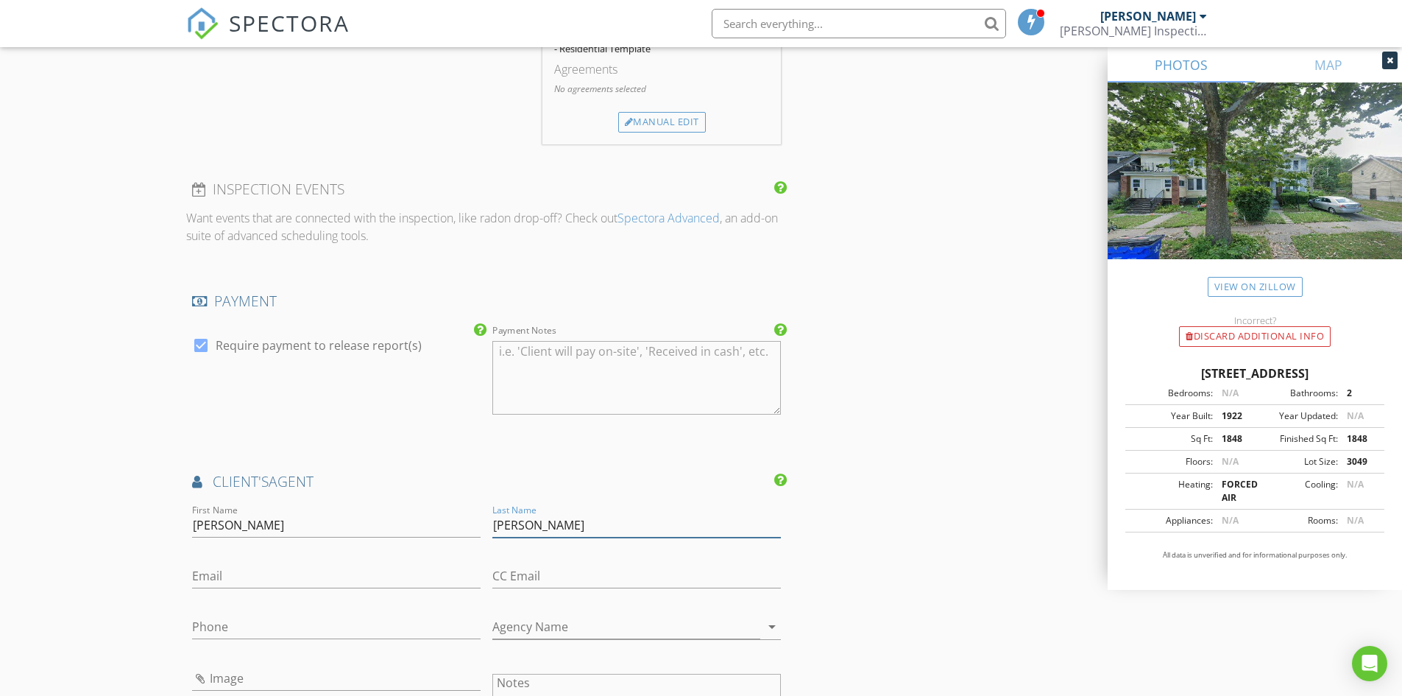
type input "[PERSON_NAME]"
click at [229, 576] on input "Email" at bounding box center [336, 576] width 289 height 24
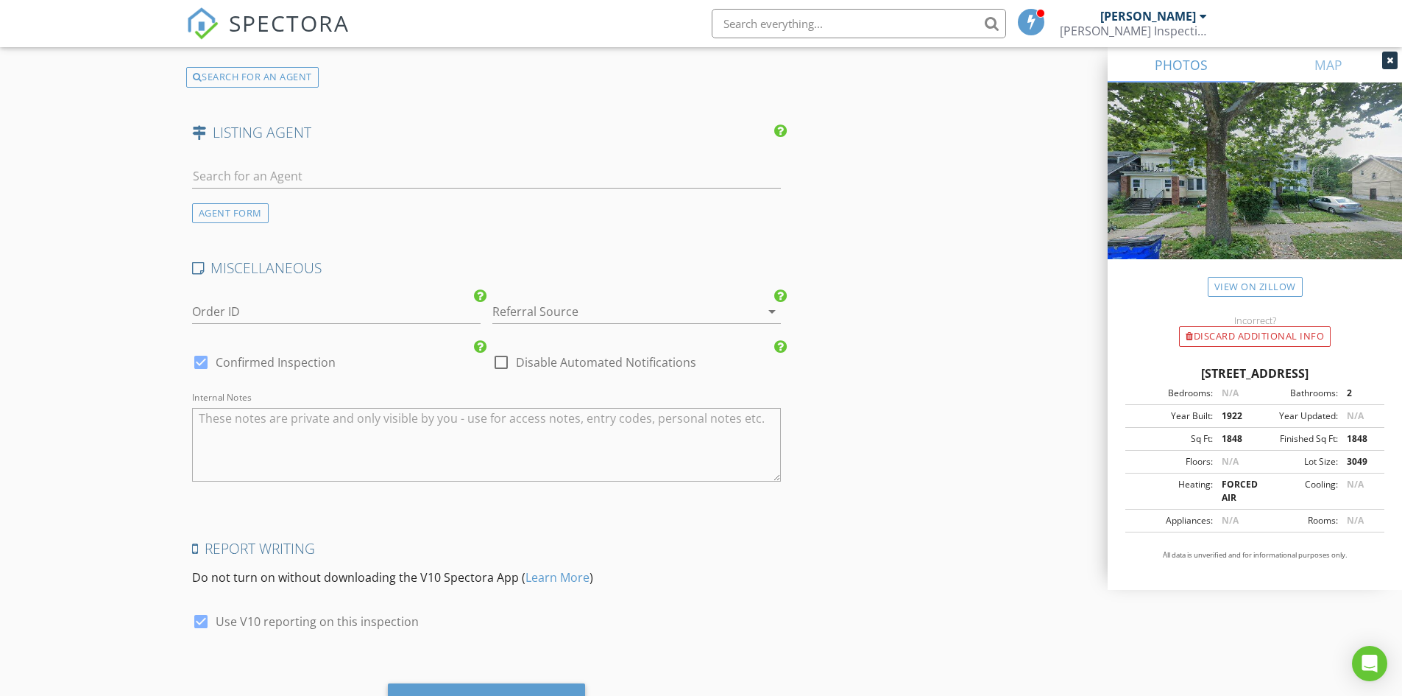
scroll to position [2289, 0]
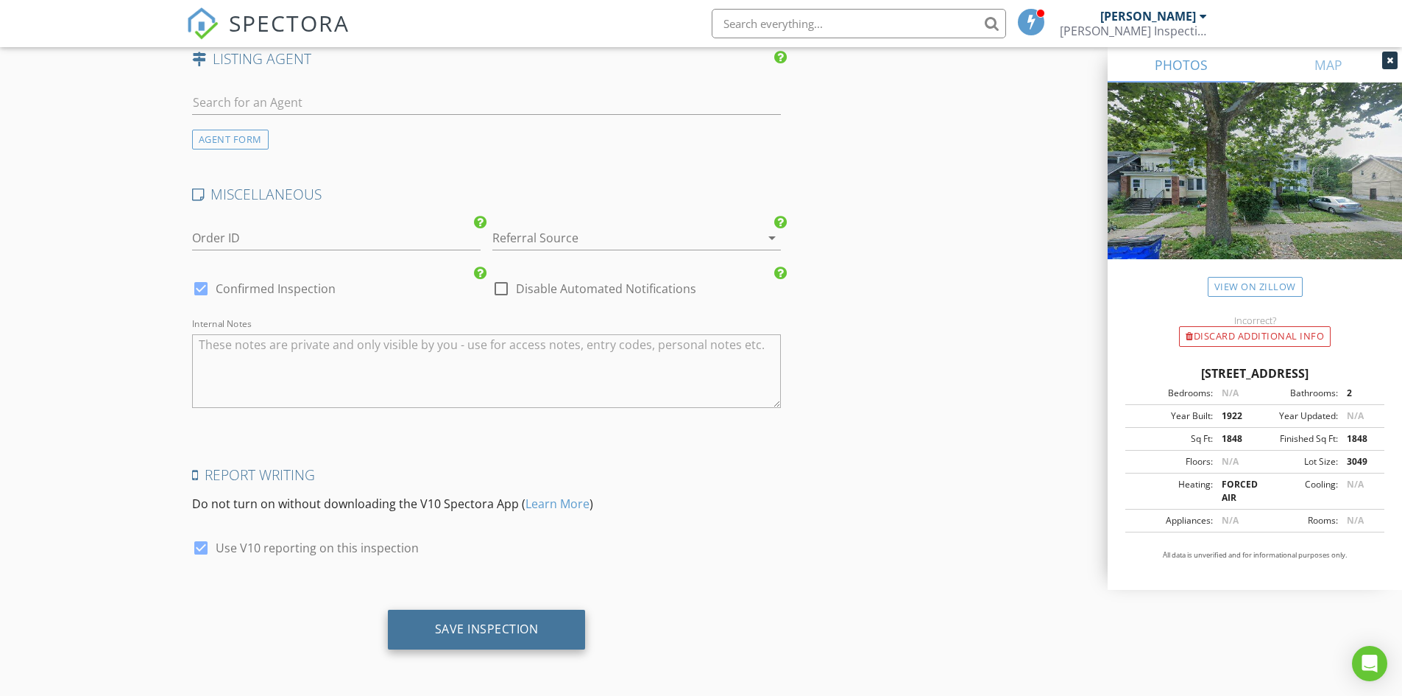
type input "Jennifer@thriverealtyco.com"
click at [496, 625] on div "Save Inspection" at bounding box center [487, 628] width 104 height 15
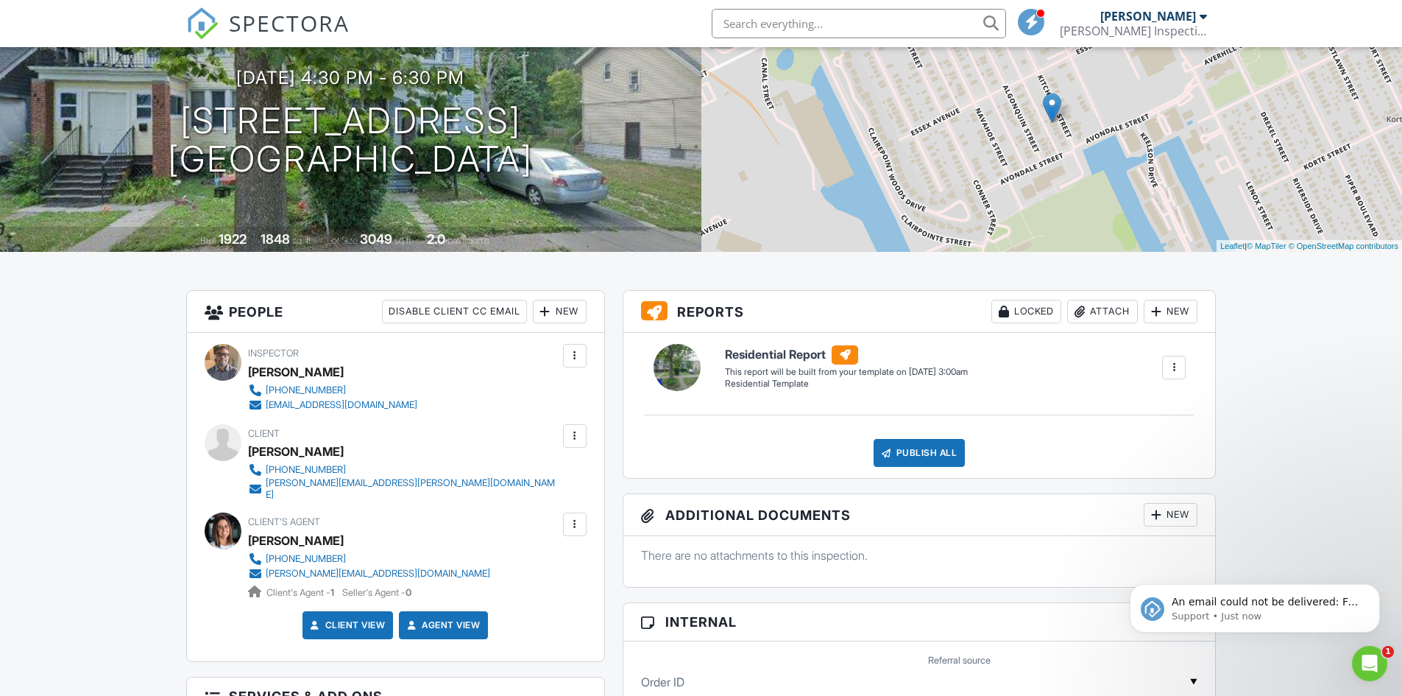
scroll to position [147, 0]
